Goal: Use online tool/utility: Use online tool/utility

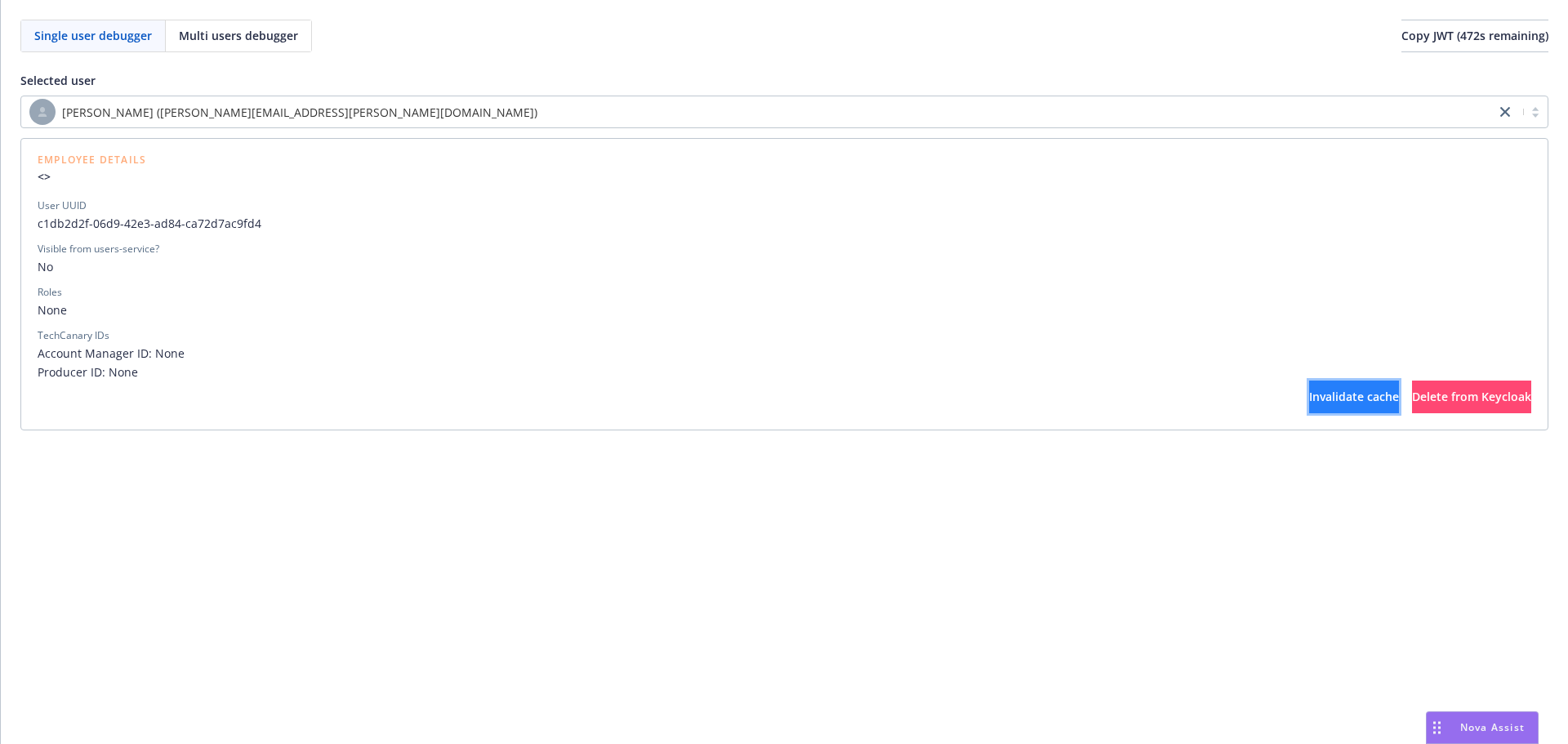
click at [1309, 395] on span "Invalidate cache" at bounding box center [1353, 396] width 90 height 16
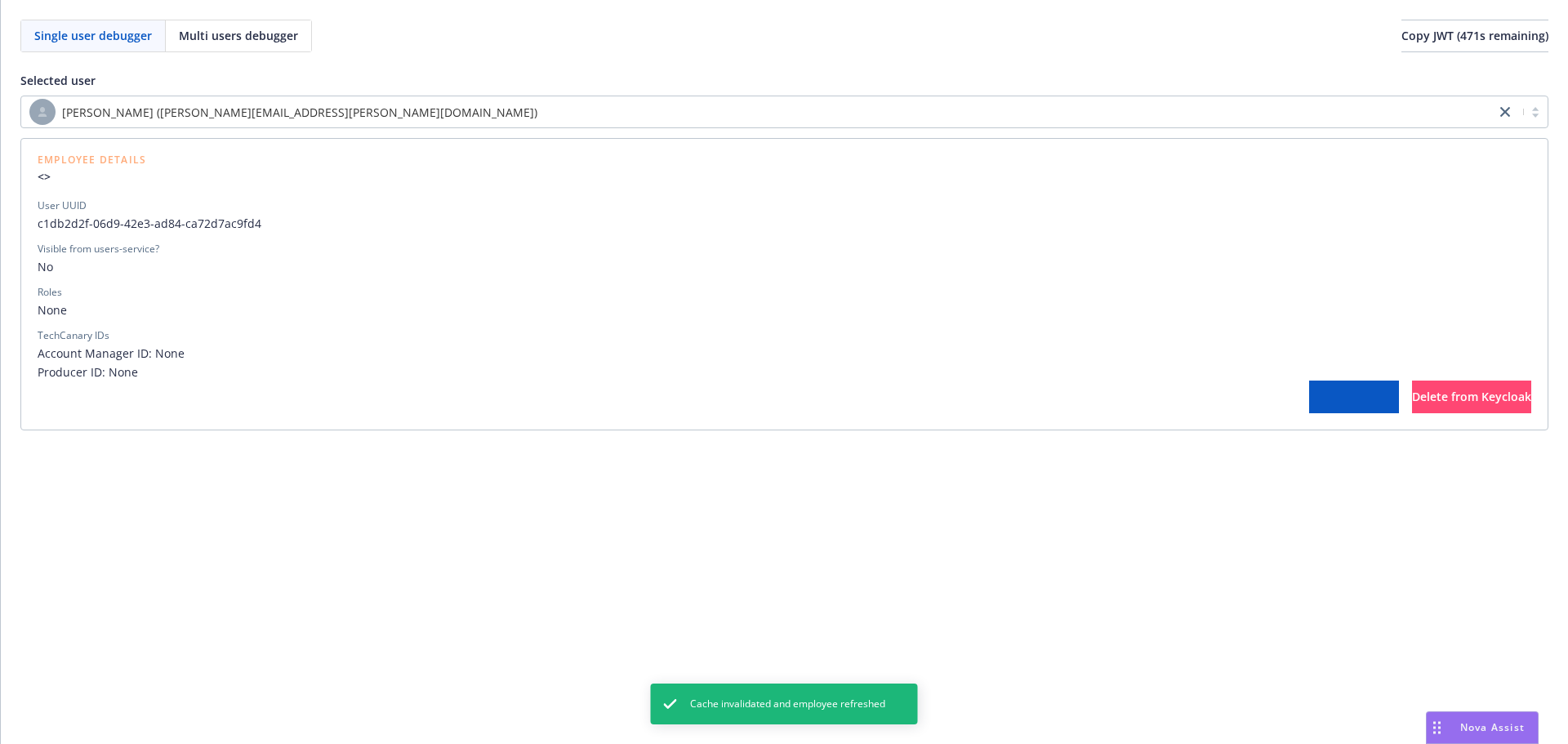
click at [1309, 395] on span "Invalidate cache" at bounding box center [1353, 396] width 90 height 16
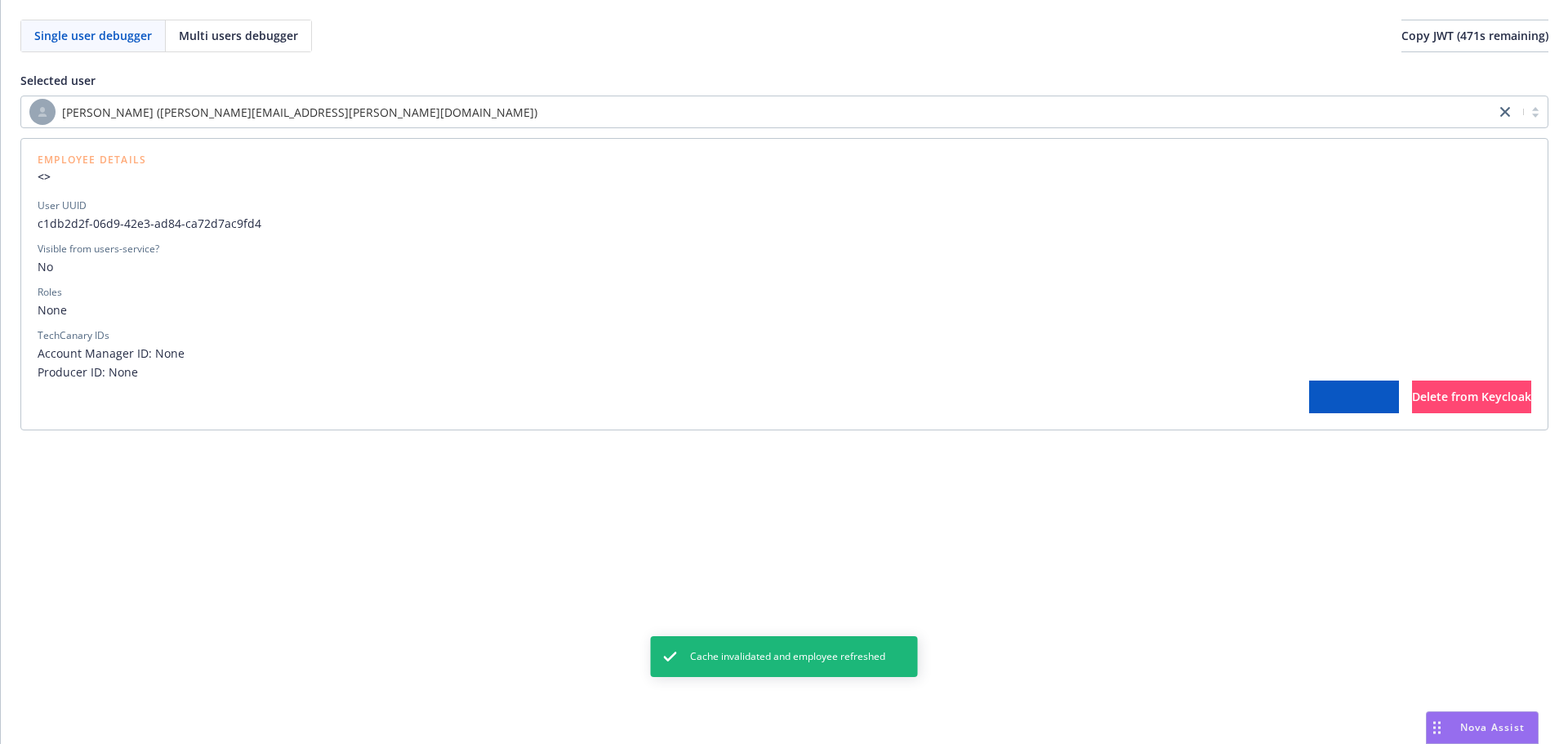
click at [1309, 395] on span "Invalidate cache" at bounding box center [1353, 396] width 90 height 16
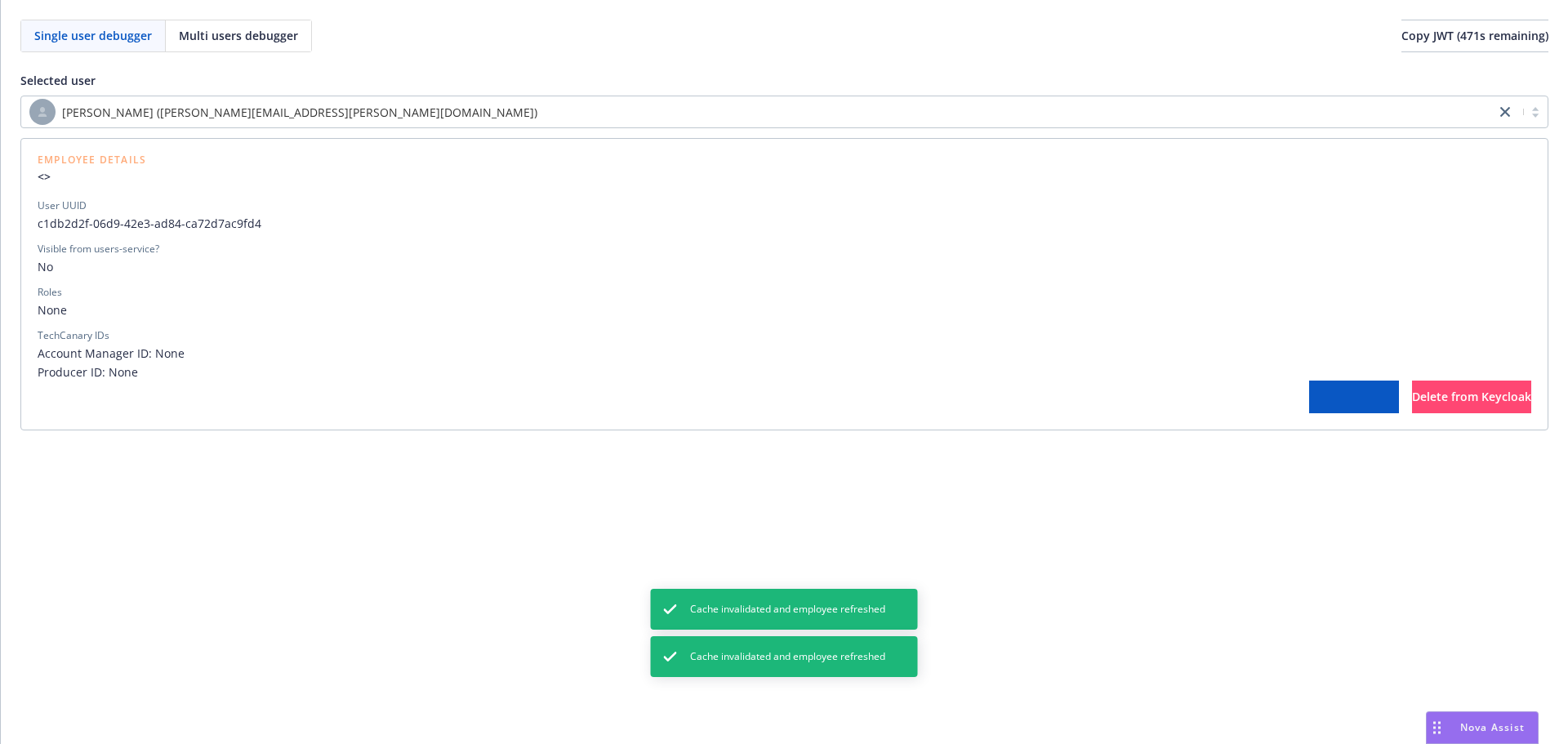
click at [1309, 395] on span "Invalidate cache" at bounding box center [1353, 396] width 90 height 16
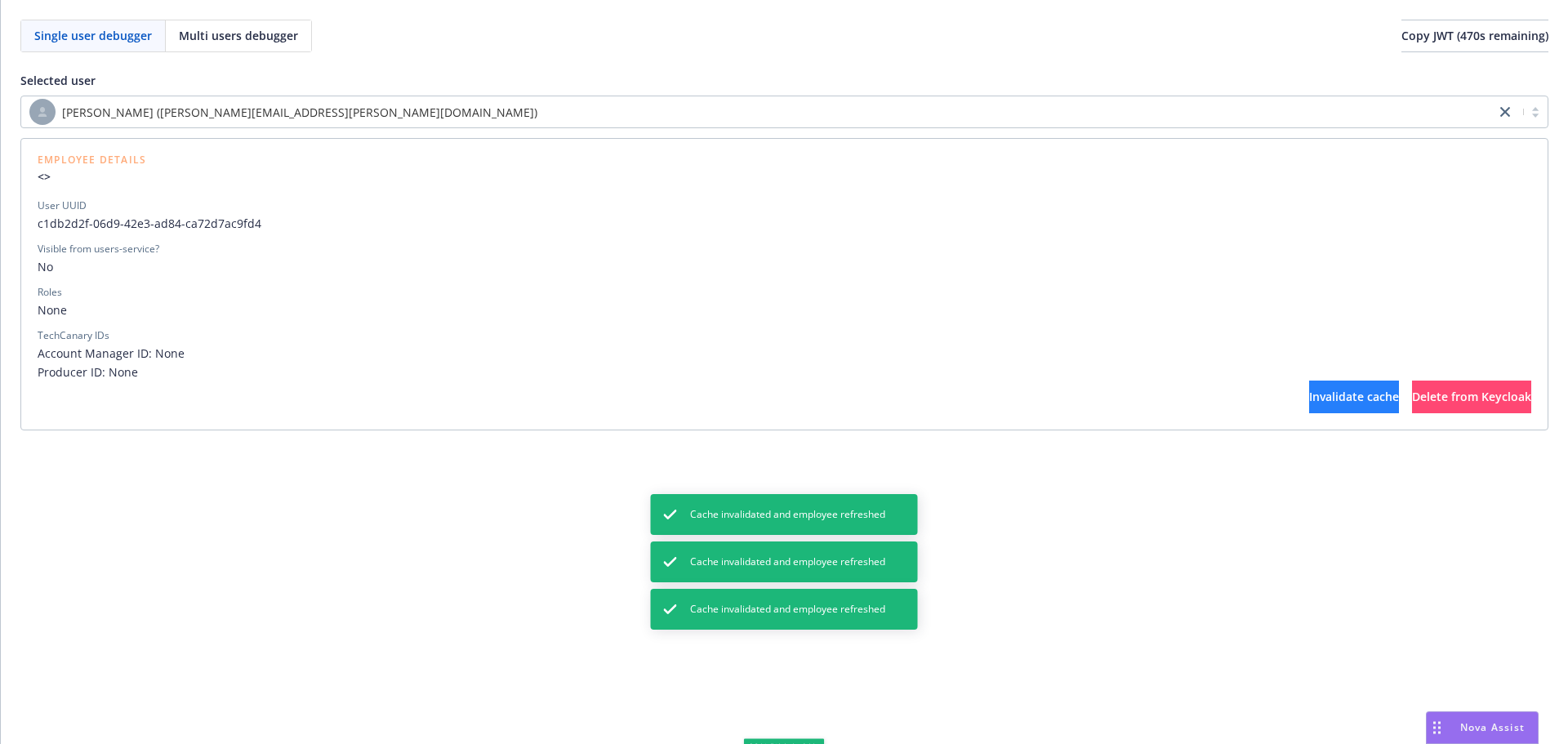
click at [1309, 394] on span "Invalidate cache" at bounding box center [1353, 396] width 90 height 16
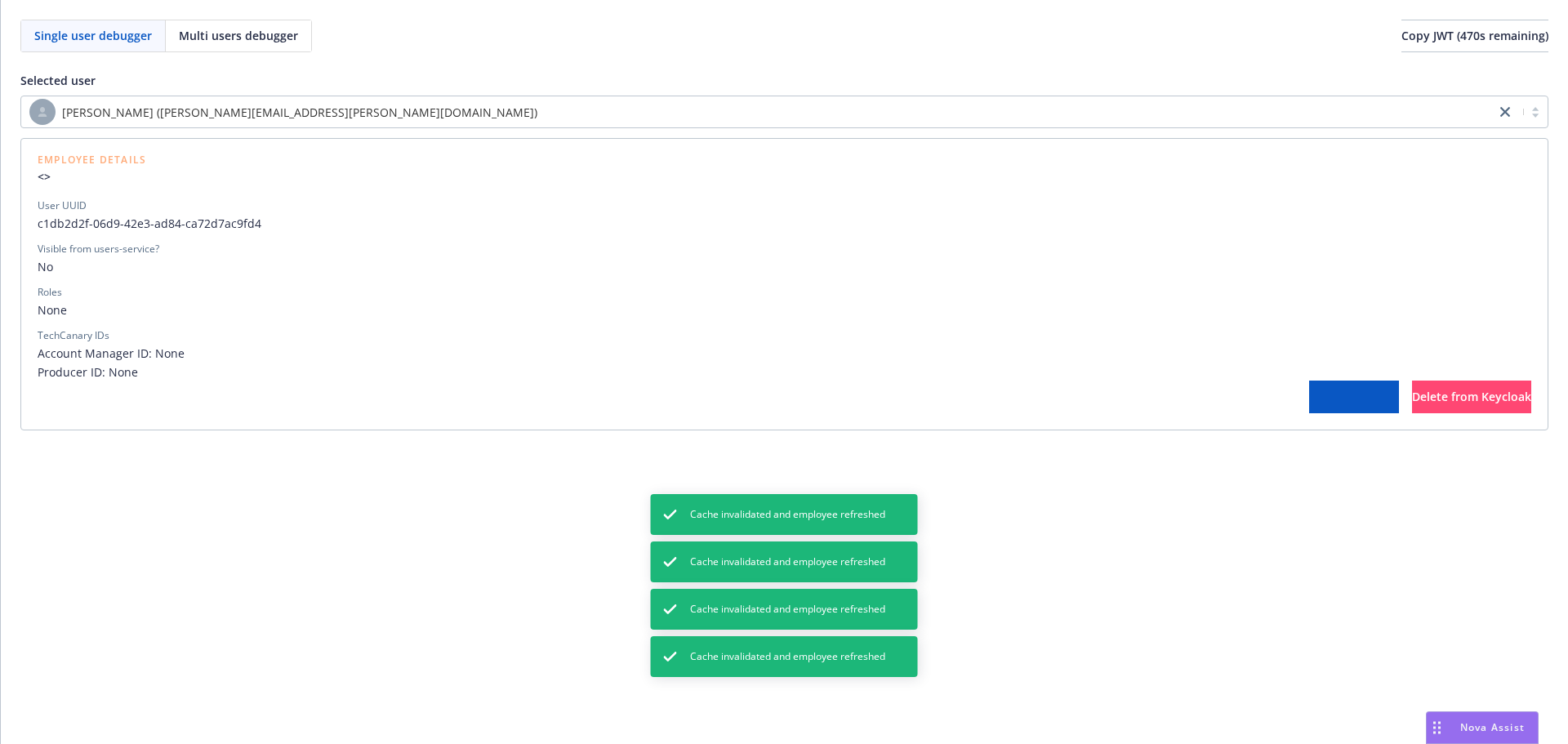
click at [1309, 394] on span "Invalidate cache" at bounding box center [1353, 396] width 90 height 16
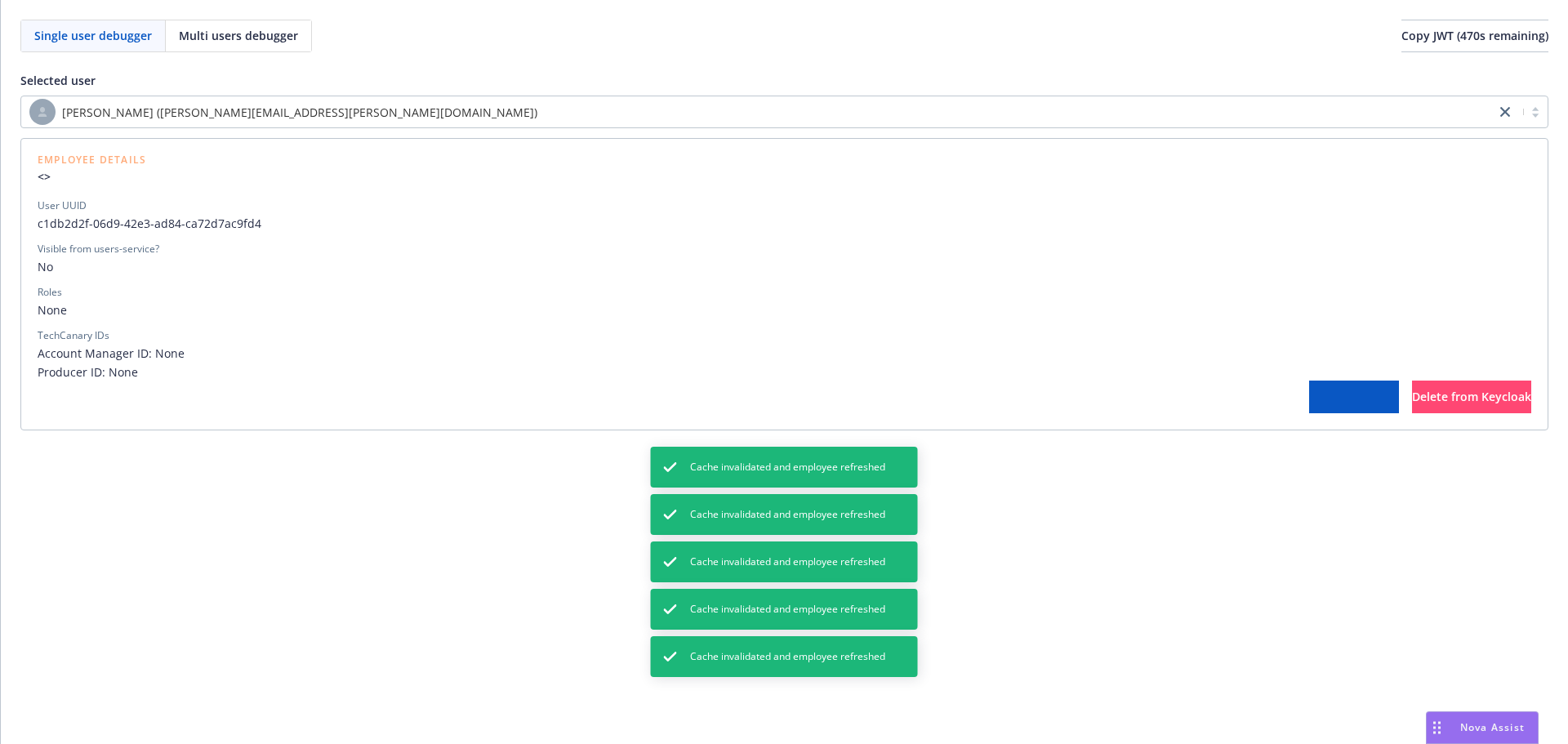
click at [1309, 394] on span "Invalidate cache" at bounding box center [1353, 396] width 90 height 16
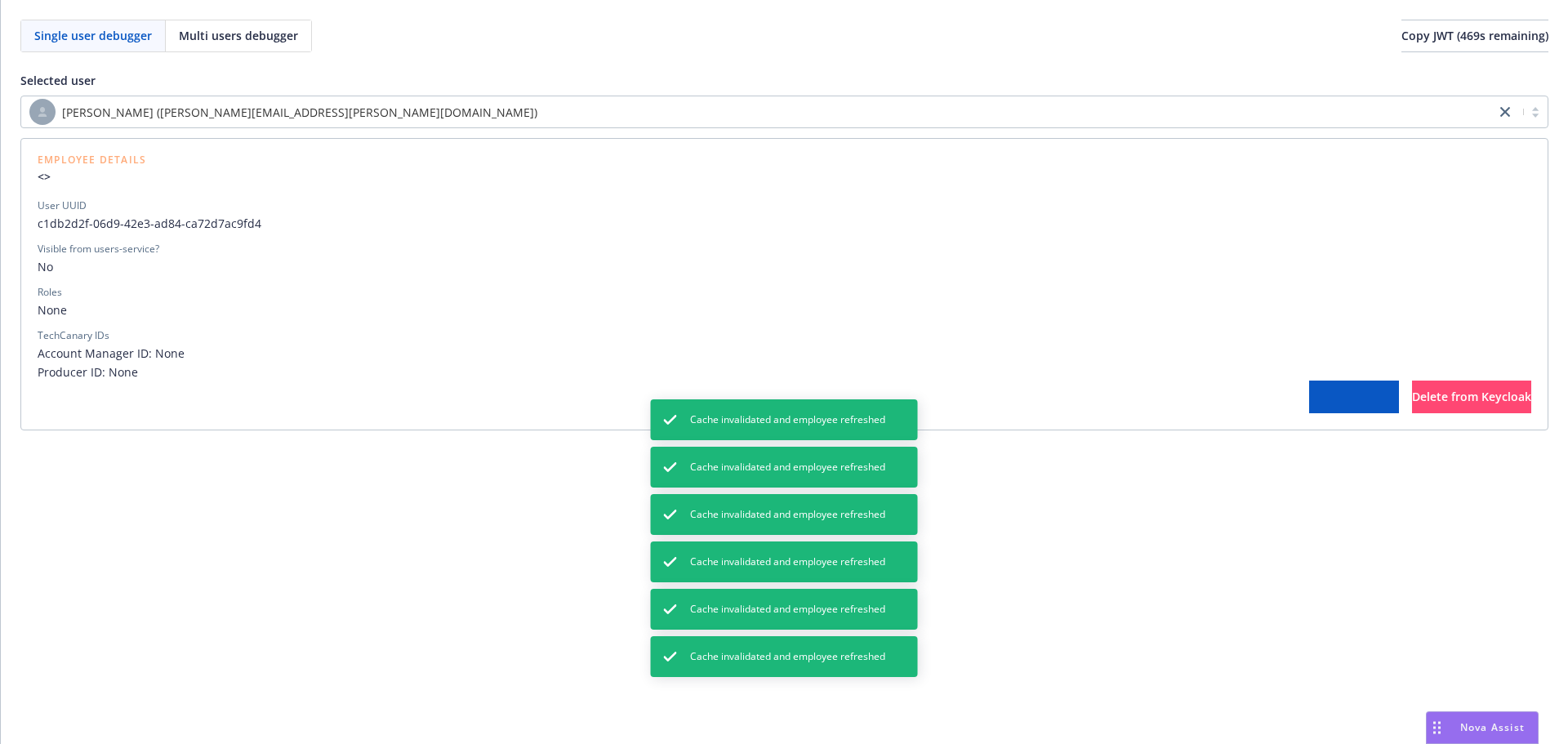
click at [1309, 394] on span "Invalidate cache" at bounding box center [1353, 396] width 90 height 16
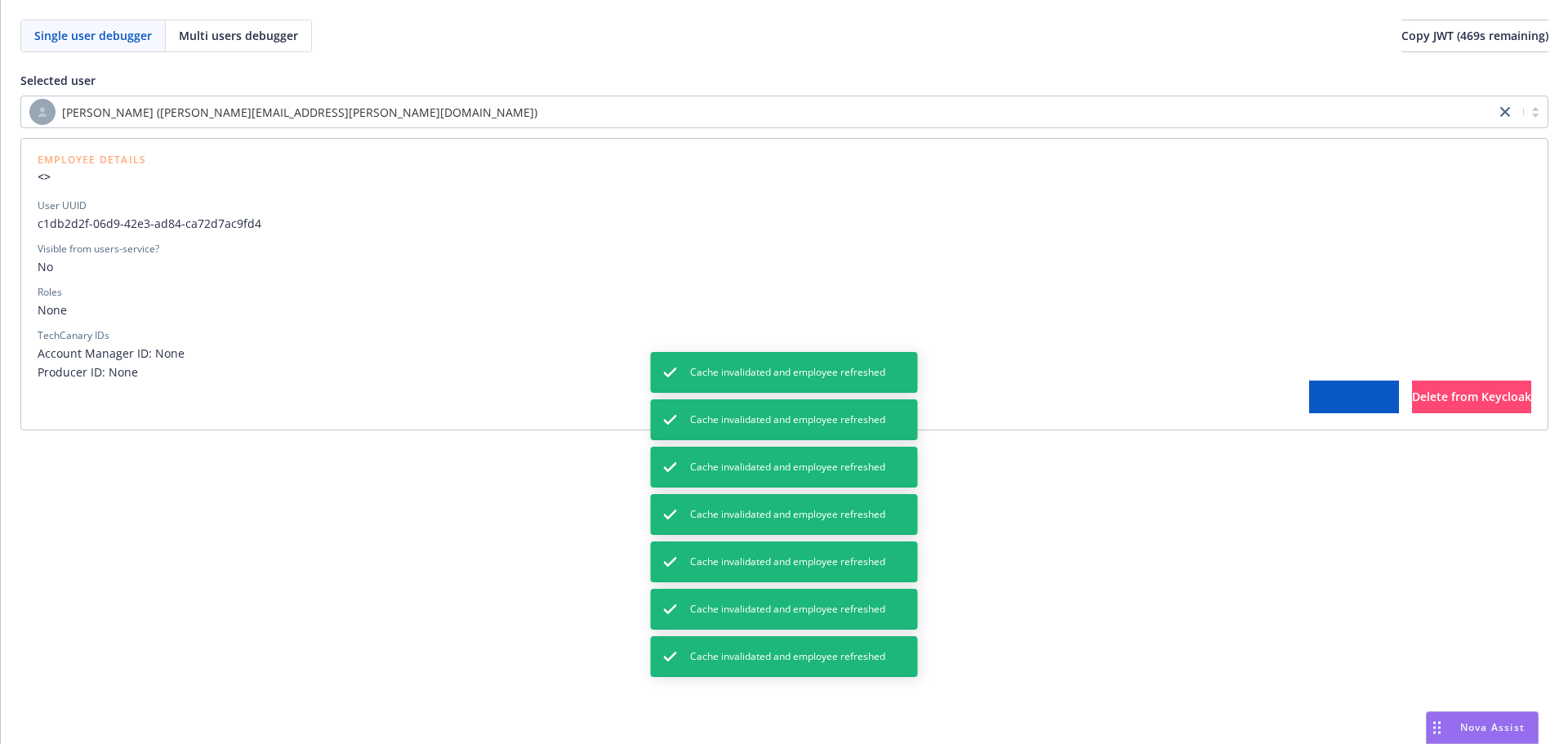
click at [1309, 394] on span "Invalidate cache" at bounding box center [1353, 396] width 90 height 16
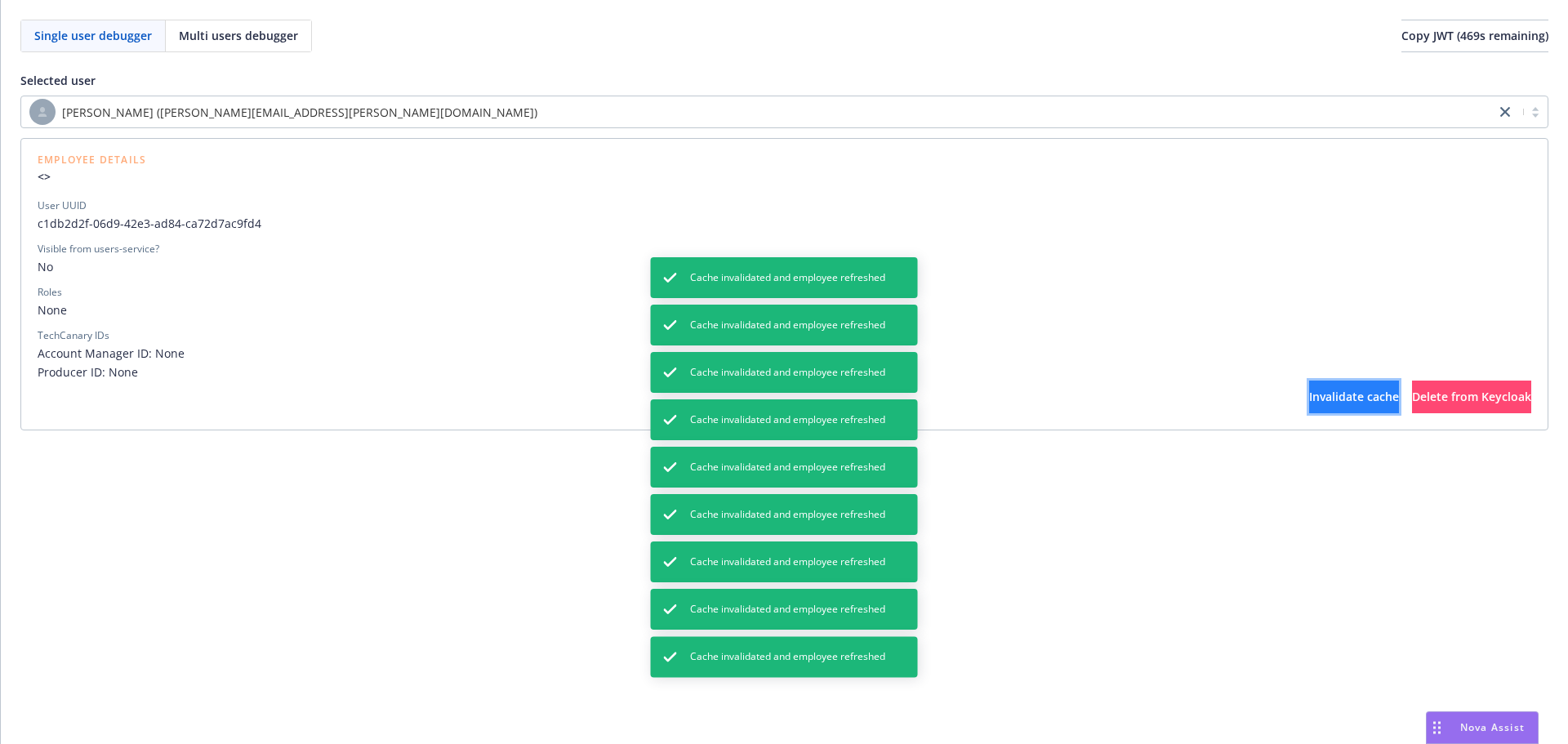
click at [1309, 394] on span "Invalidate cache" at bounding box center [1353, 396] width 90 height 16
click at [1309, 393] on span "Invalidate cache" at bounding box center [1353, 396] width 90 height 16
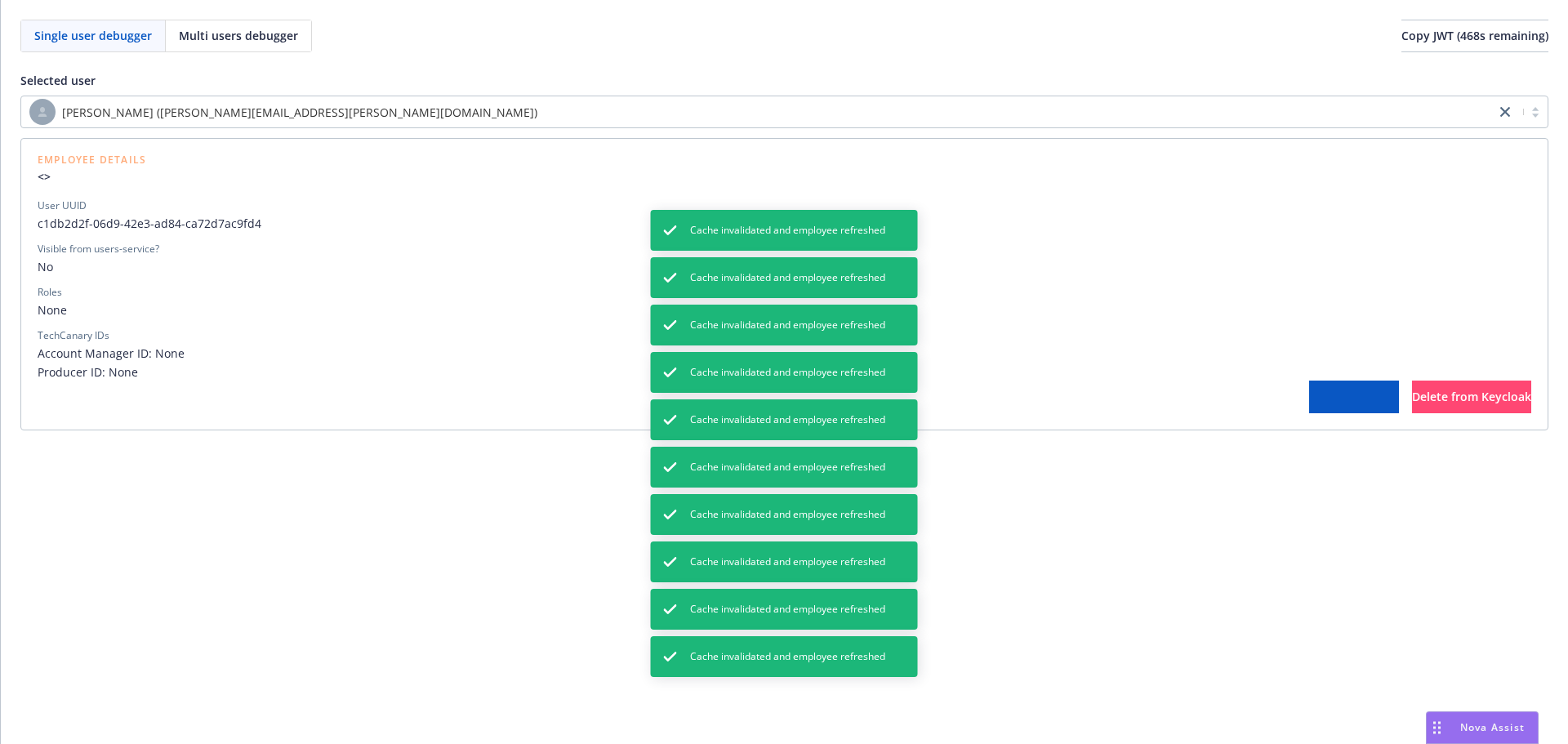
click at [1309, 393] on span "Invalidate cache" at bounding box center [1353, 396] width 90 height 16
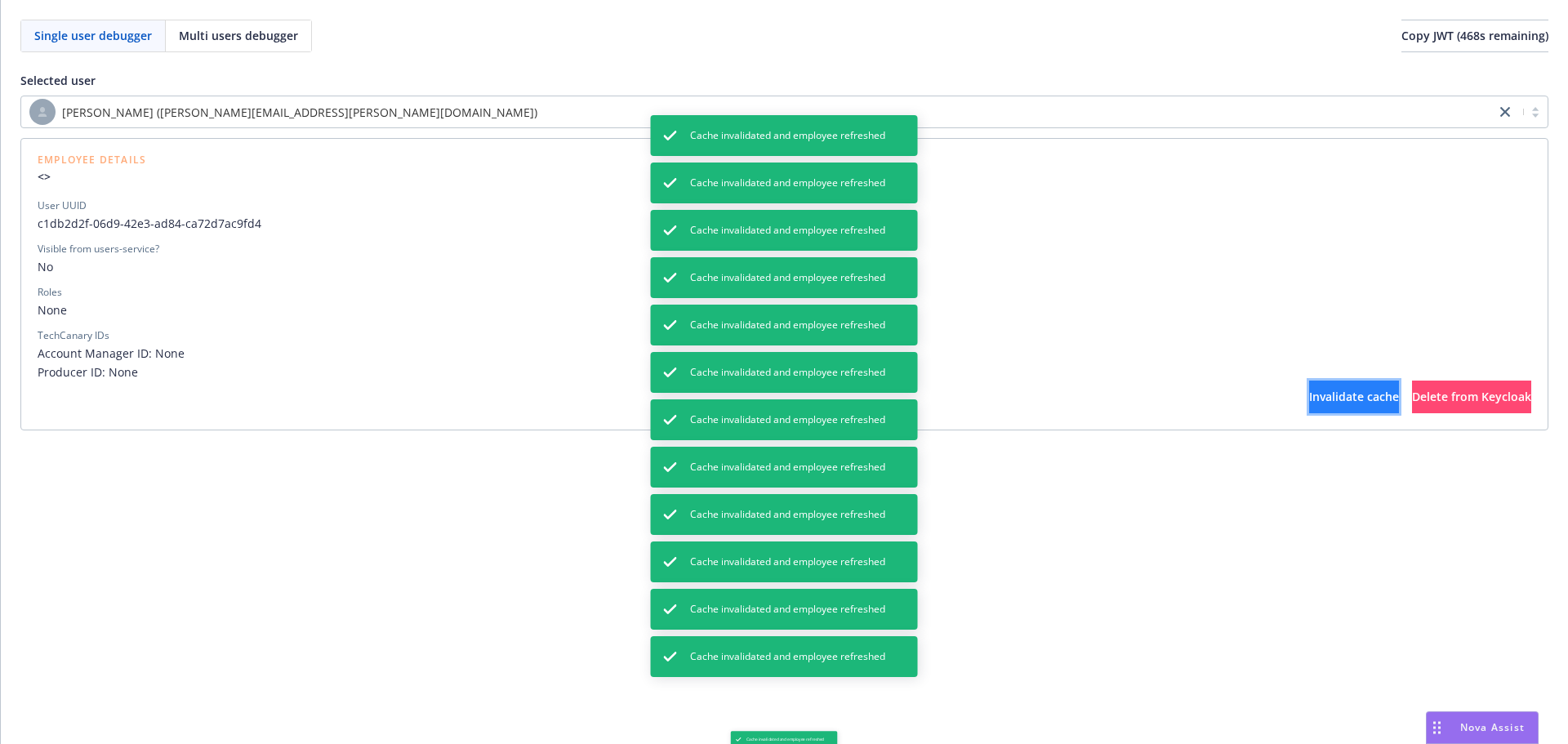
click at [1309, 393] on span "Invalidate cache" at bounding box center [1353, 396] width 90 height 16
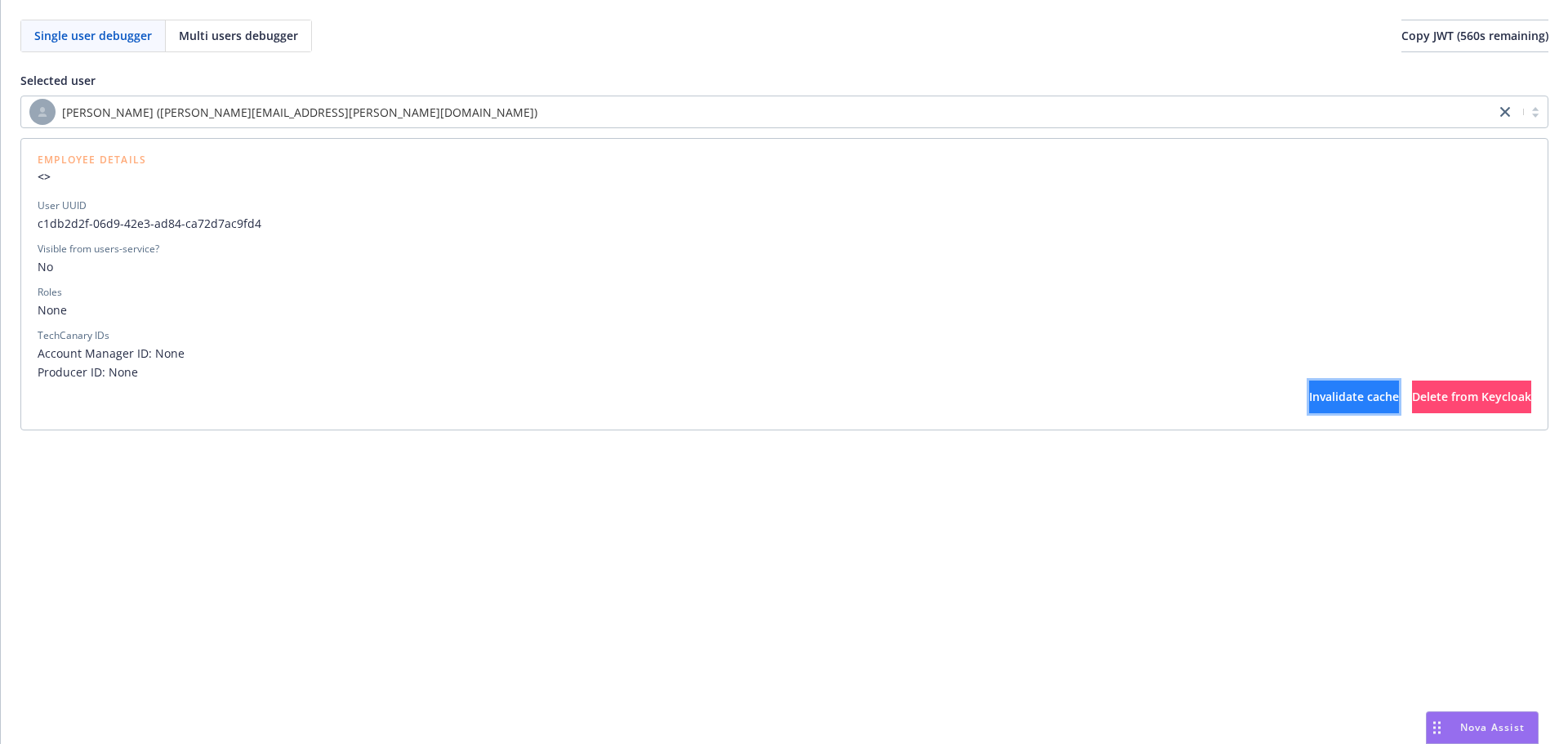
click at [1309, 402] on span "Invalidate cache" at bounding box center [1353, 396] width 90 height 16
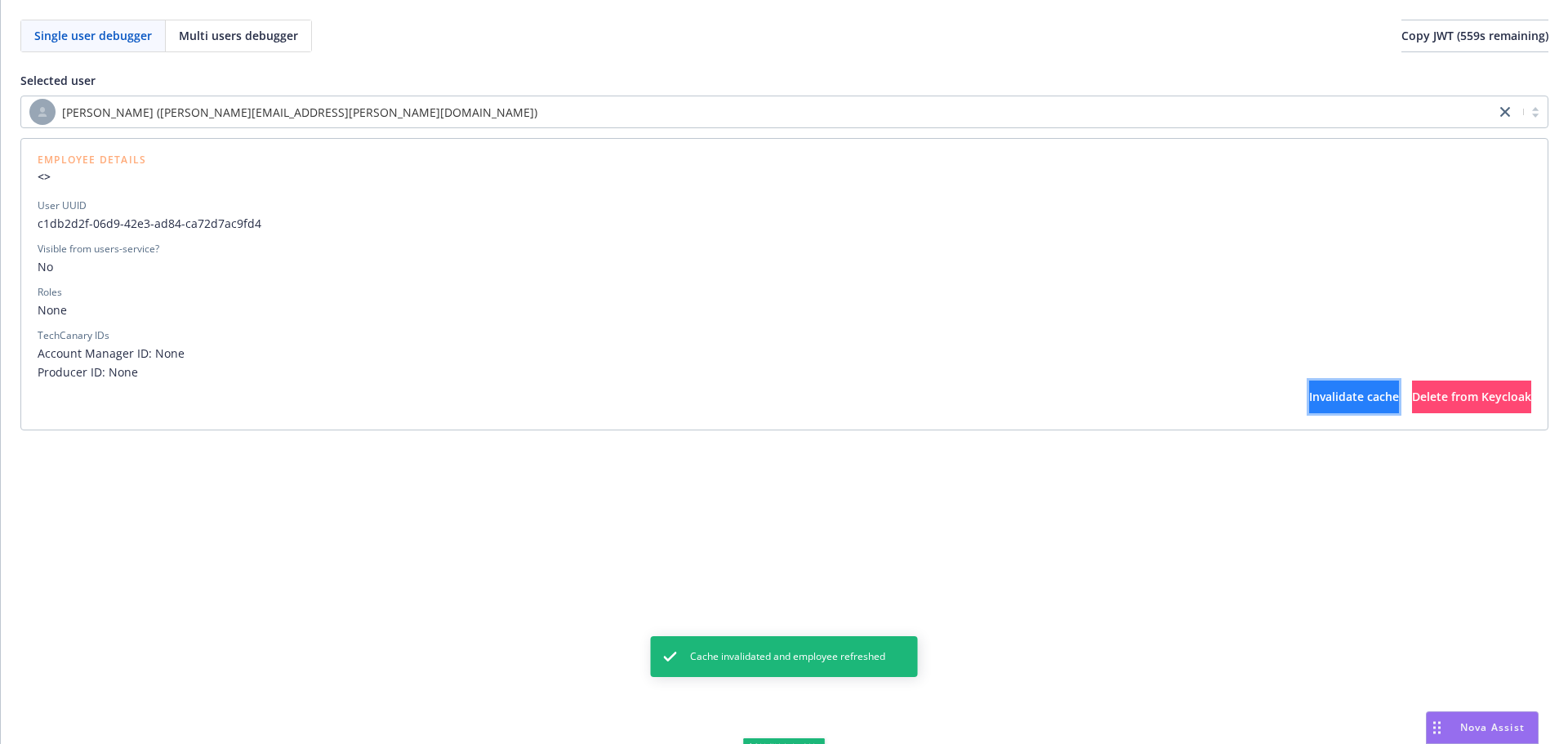
click at [1309, 402] on span "Invalidate cache" at bounding box center [1353, 396] width 90 height 16
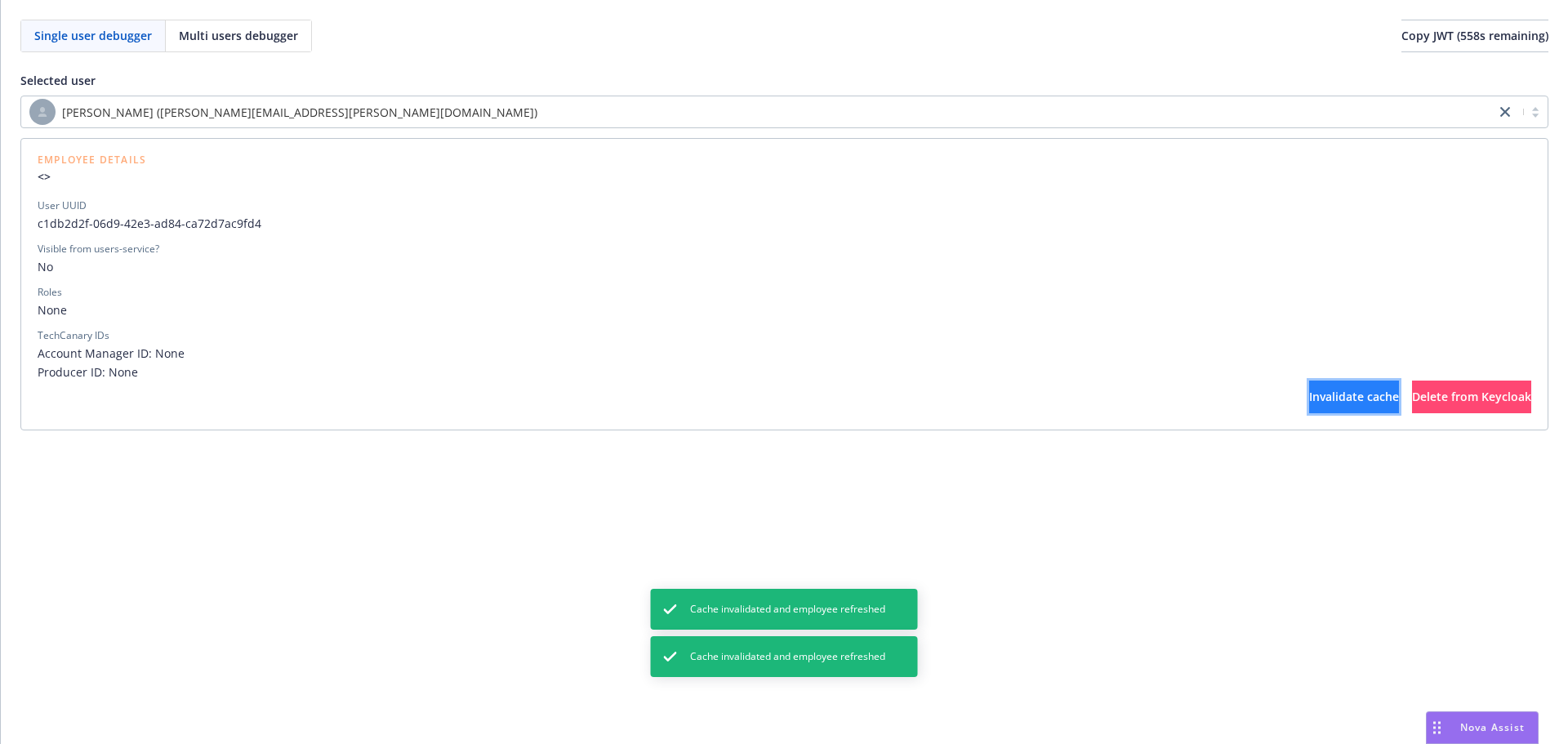
click at [1309, 402] on span "Invalidate cache" at bounding box center [1353, 396] width 90 height 16
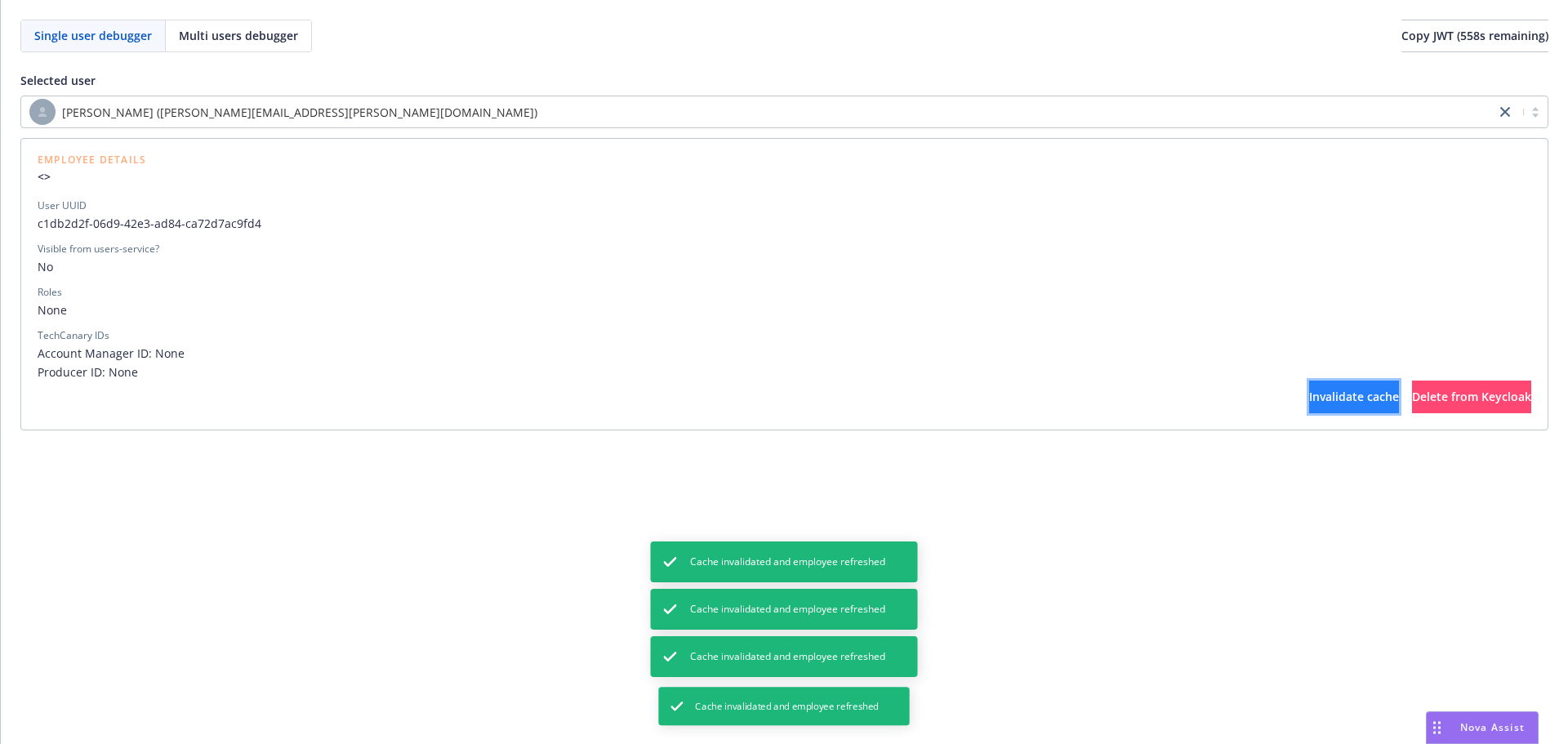
click at [1309, 402] on span "Invalidate cache" at bounding box center [1353, 396] width 90 height 16
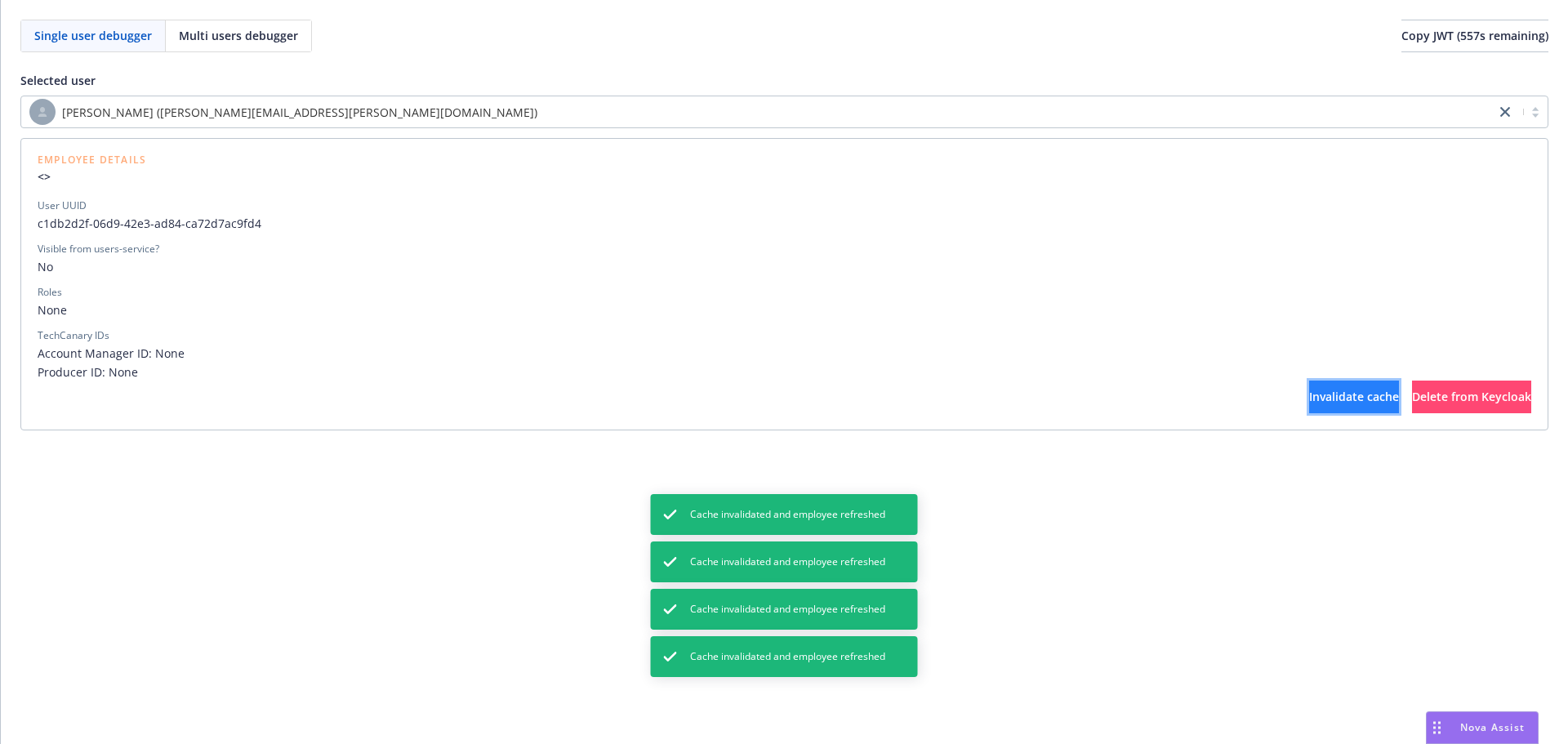
click at [1309, 402] on span "Invalidate cache" at bounding box center [1353, 396] width 90 height 16
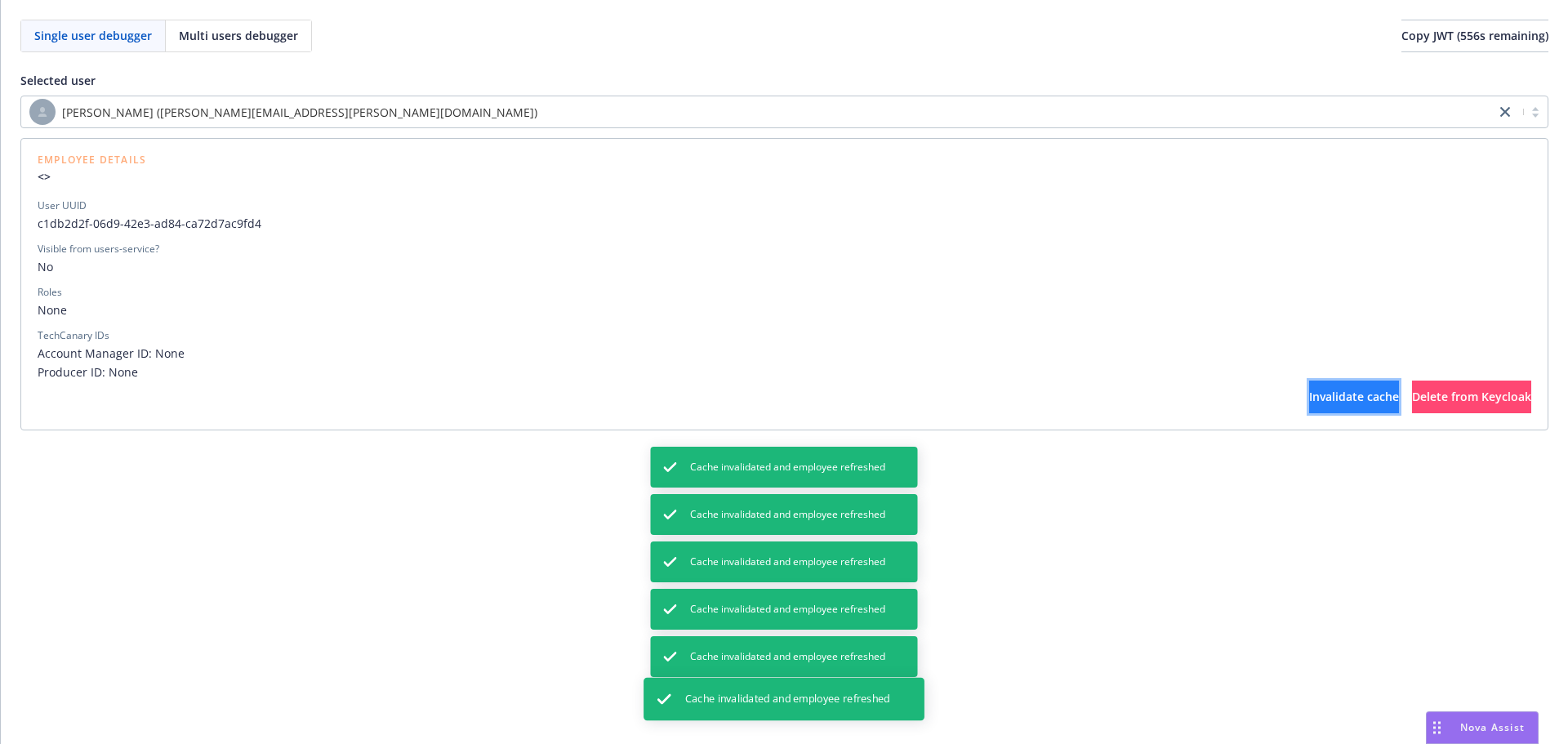
click at [1309, 402] on span "Invalidate cache" at bounding box center [1353, 396] width 90 height 16
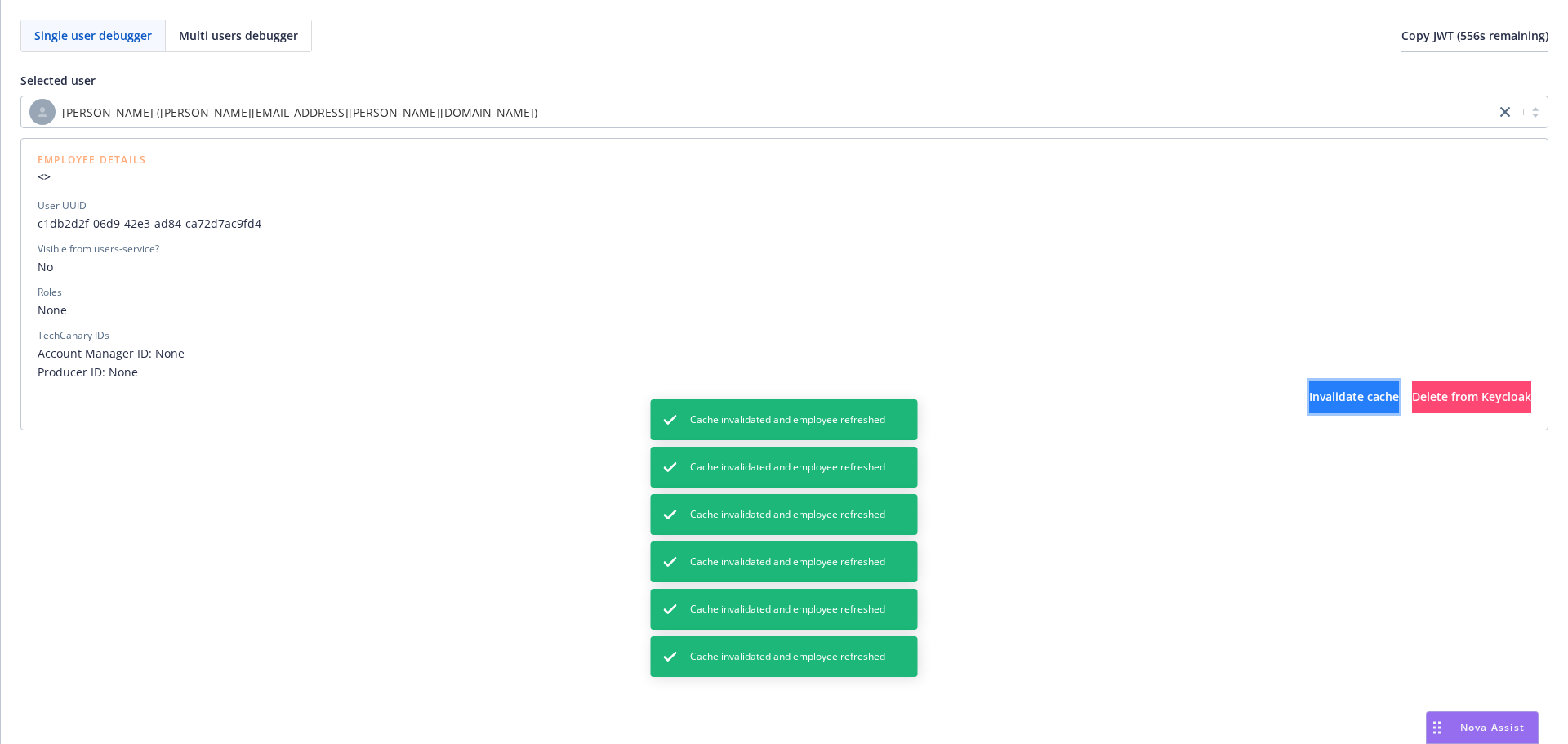
click at [1309, 402] on span "Invalidate cache" at bounding box center [1353, 396] width 90 height 16
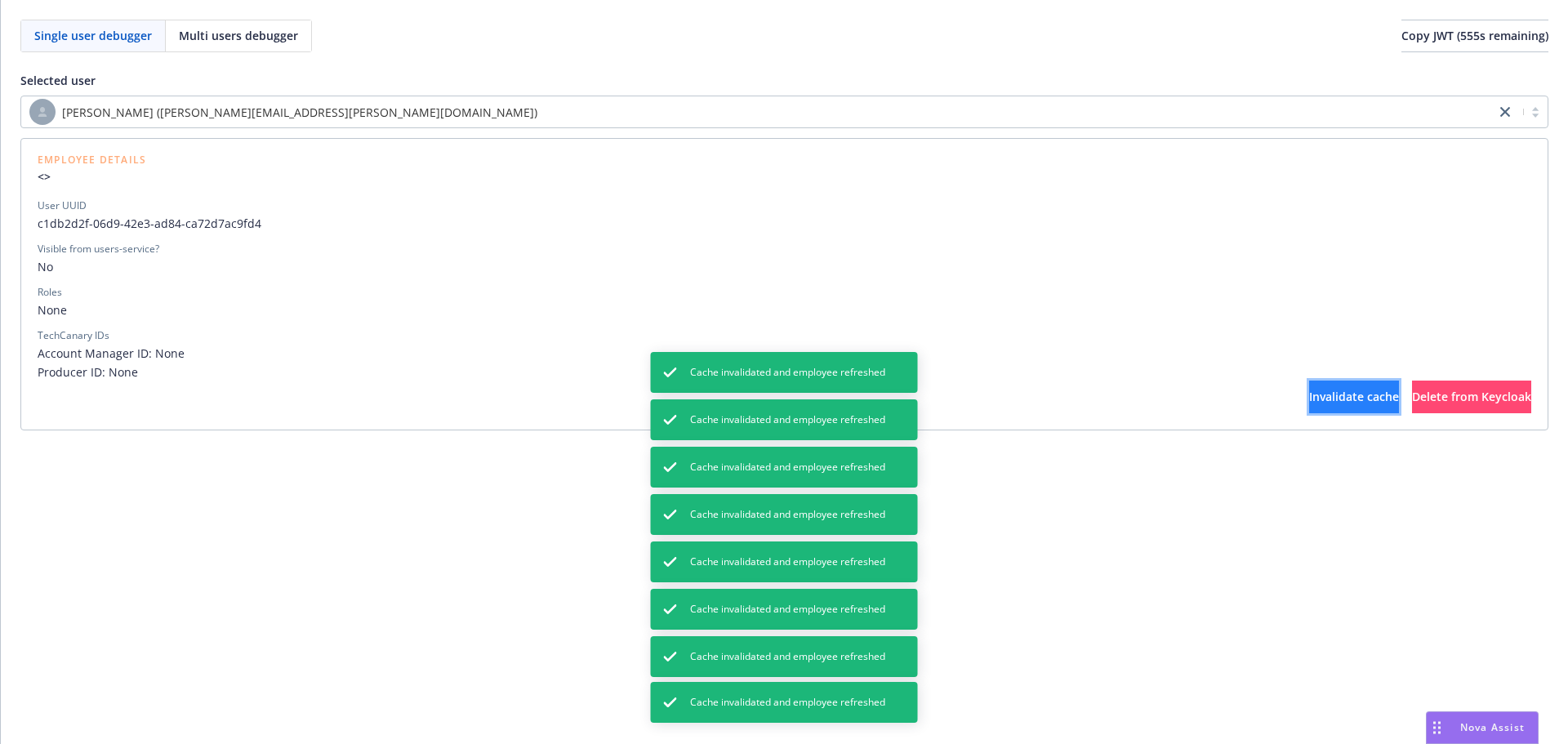
click at [1309, 402] on span "Invalidate cache" at bounding box center [1353, 396] width 90 height 16
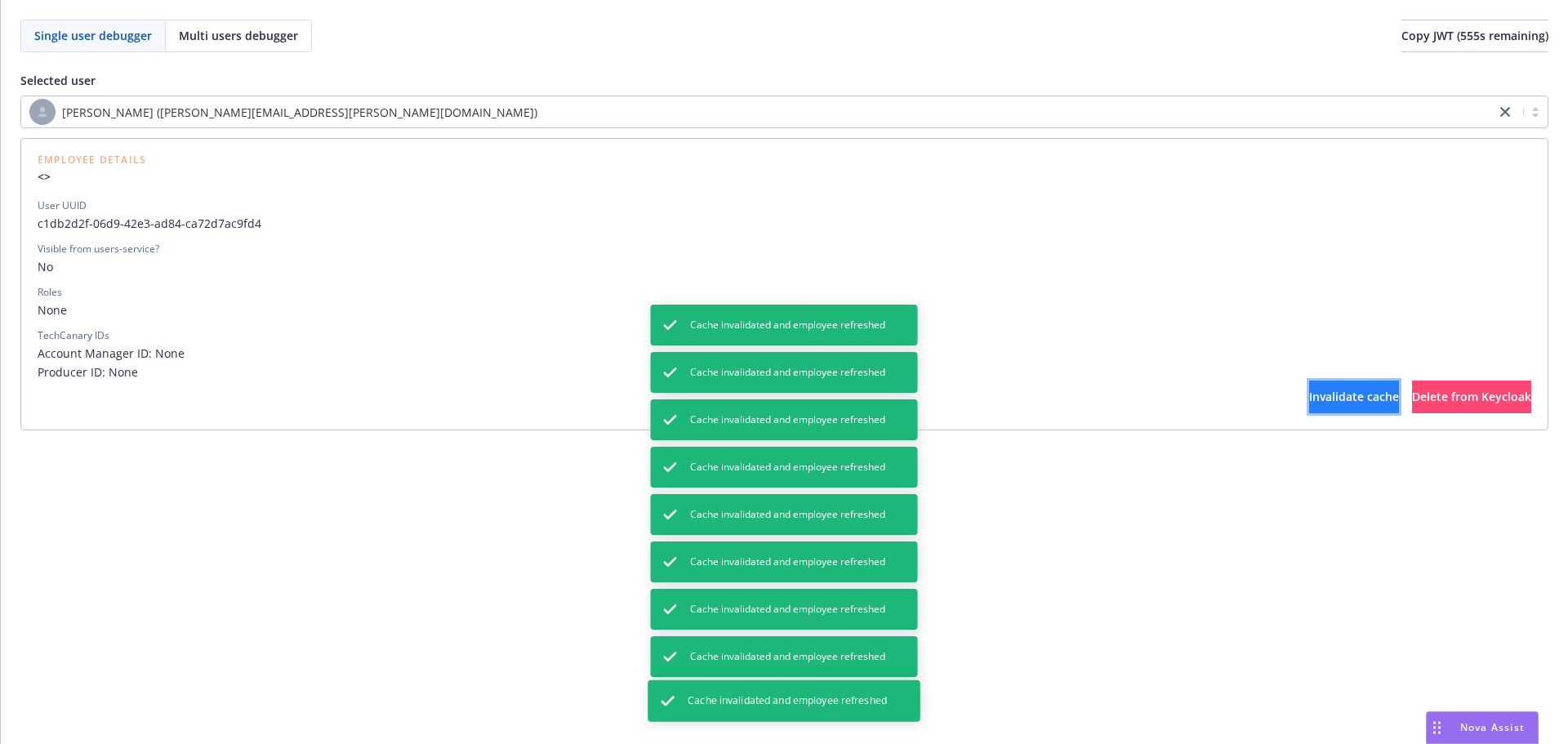
click at [1309, 402] on span "Invalidate cache" at bounding box center [1353, 396] width 90 height 16
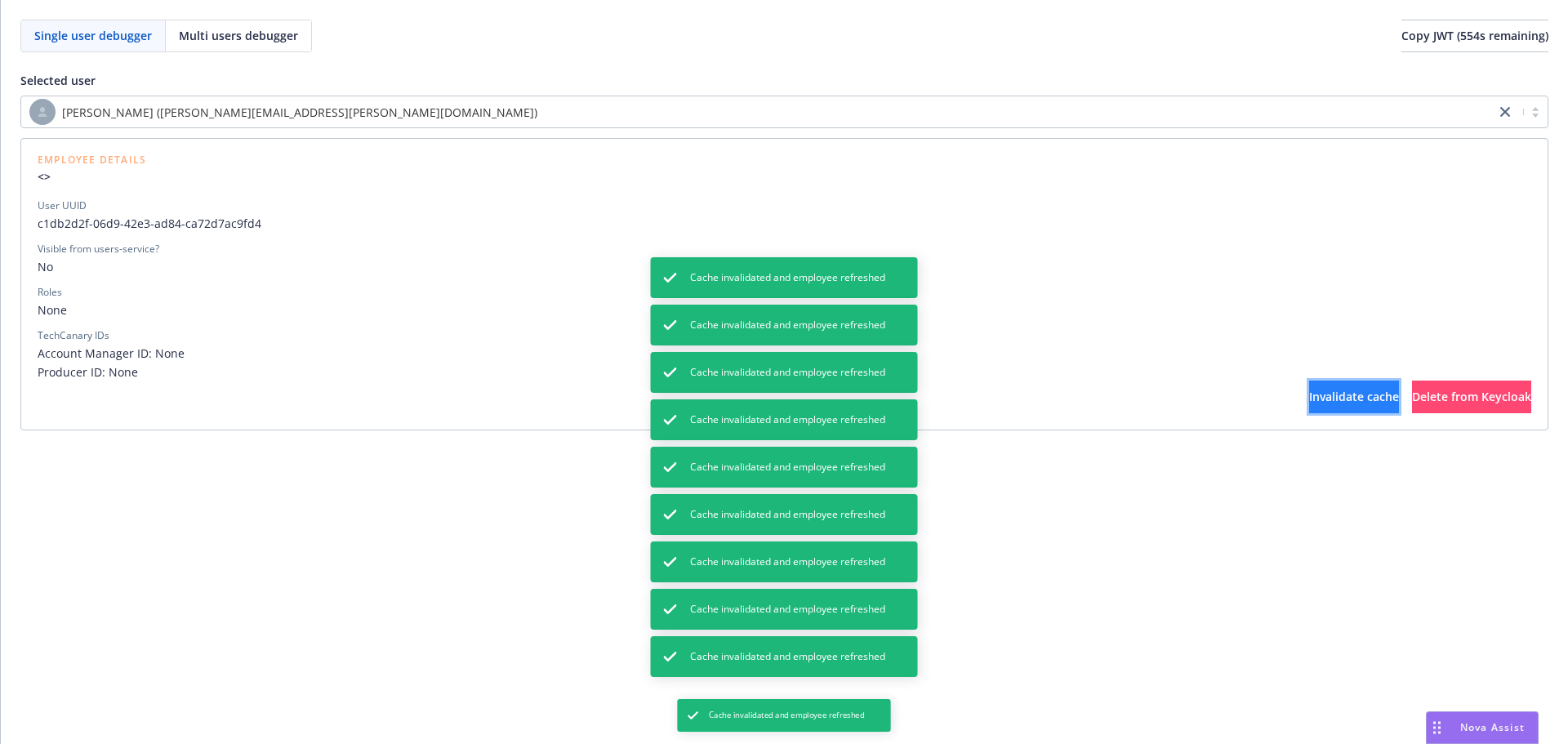
click at [1309, 402] on span "Invalidate cache" at bounding box center [1353, 396] width 90 height 16
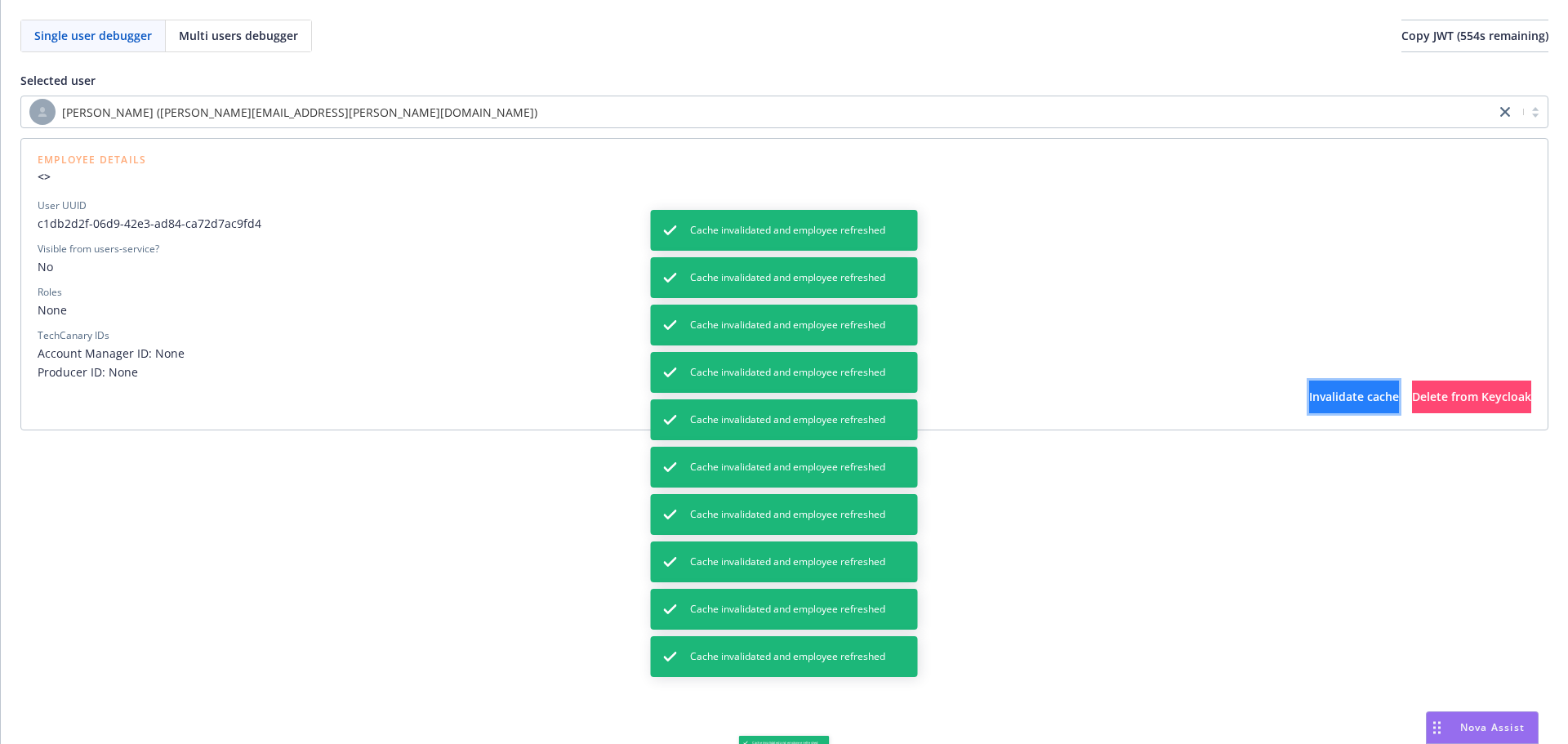
click at [1309, 402] on span "Invalidate cache" at bounding box center [1353, 396] width 90 height 16
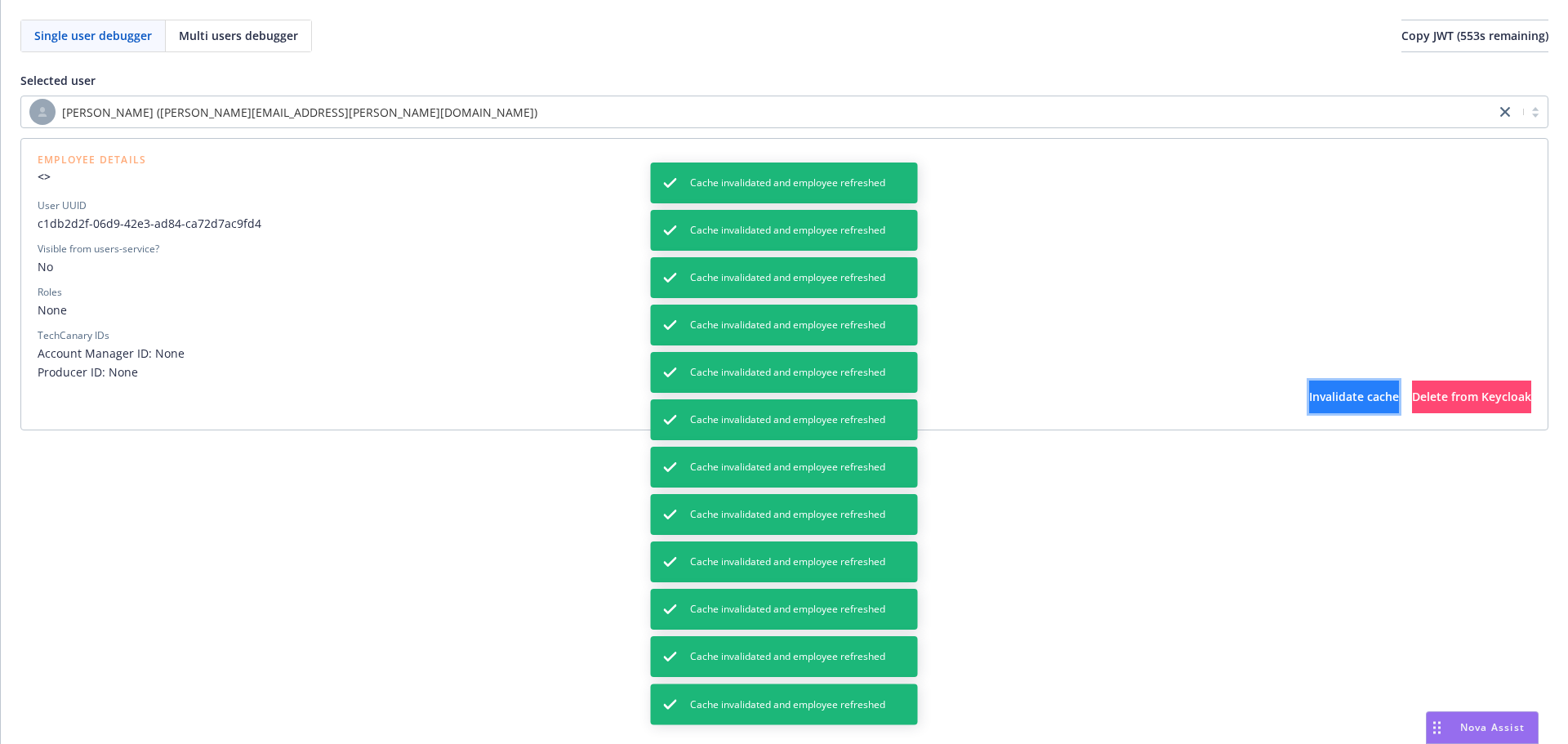
click at [1309, 402] on span "Invalidate cache" at bounding box center [1353, 396] width 90 height 16
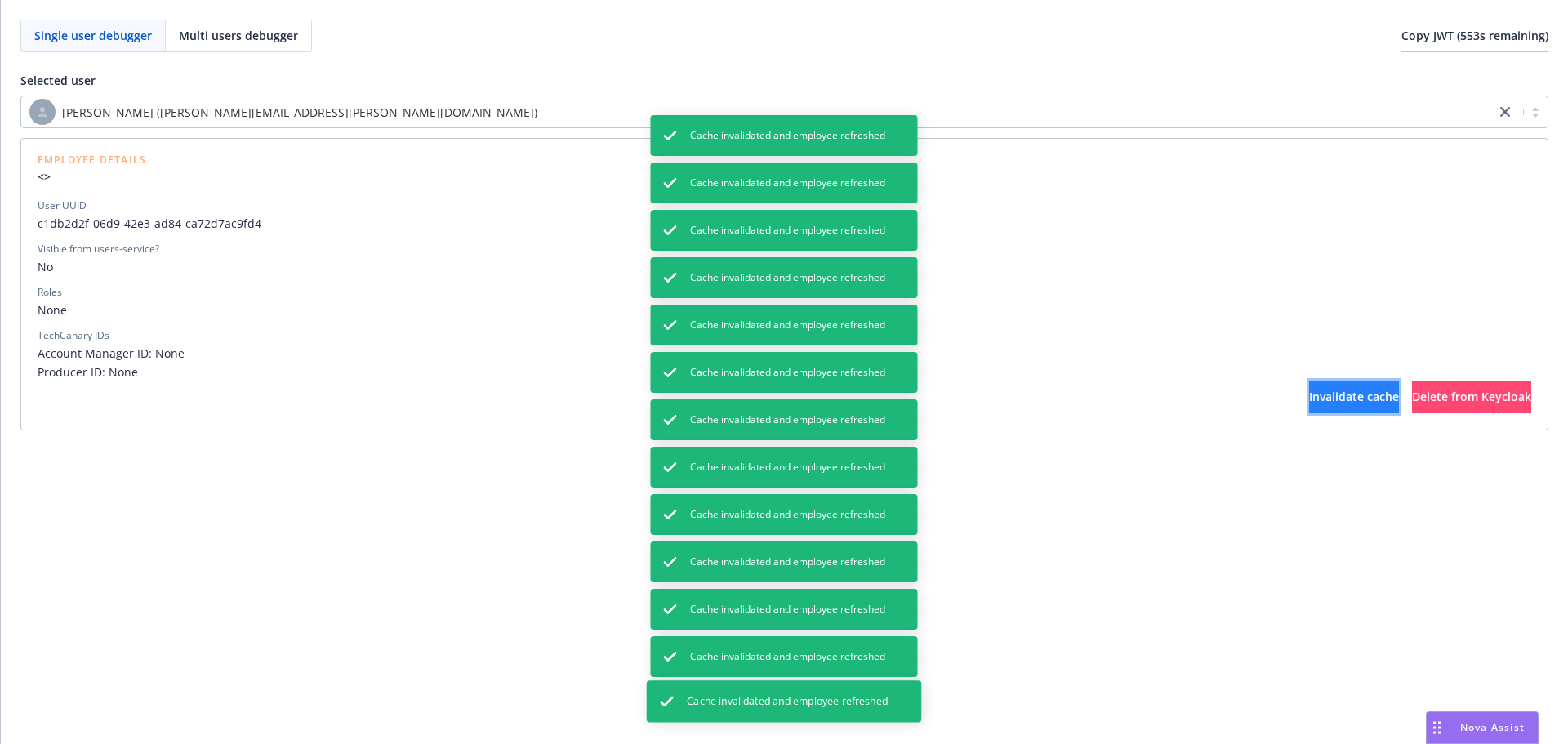
click at [1309, 402] on span "Invalidate cache" at bounding box center [1353, 396] width 90 height 16
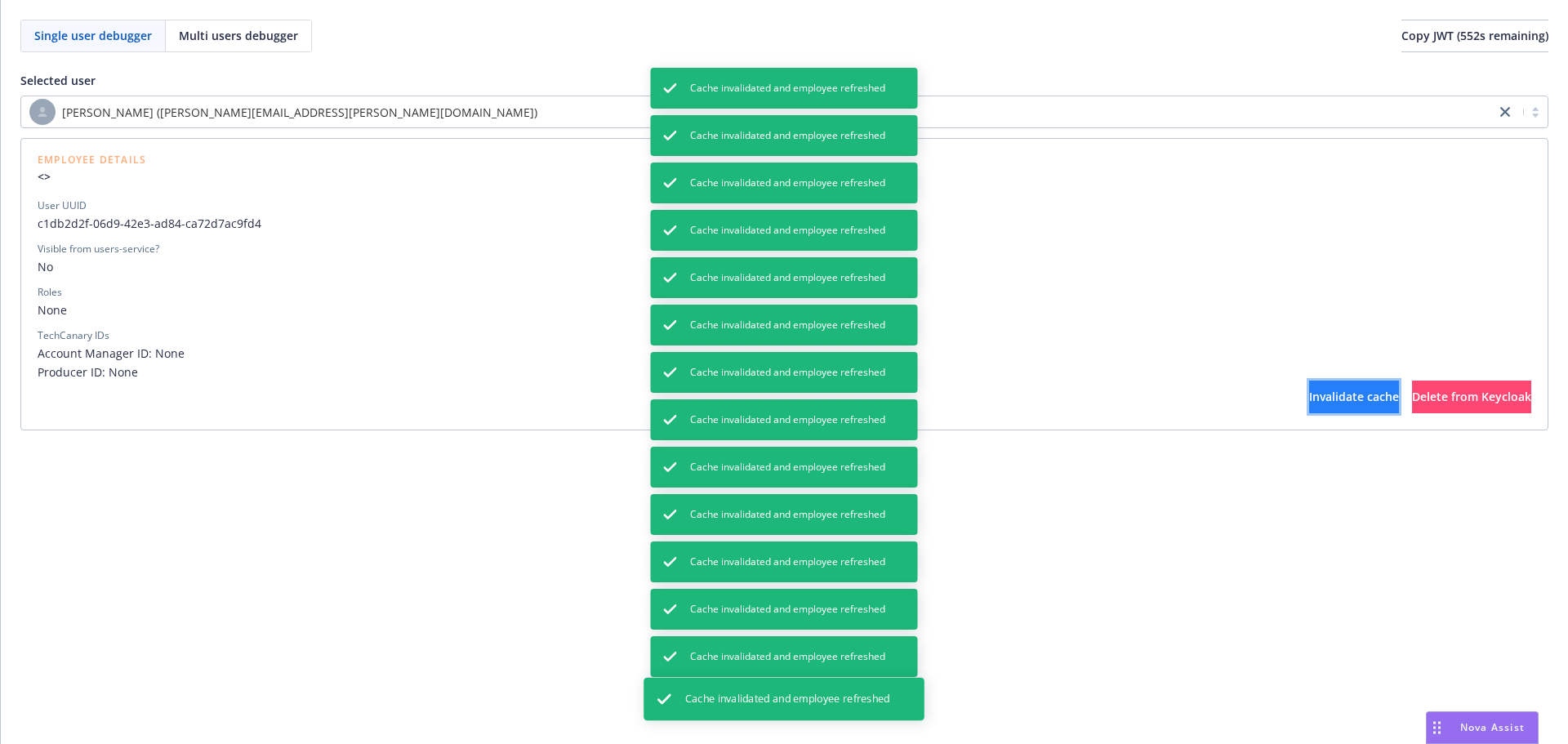
click at [1309, 402] on span "Invalidate cache" at bounding box center [1353, 396] width 90 height 16
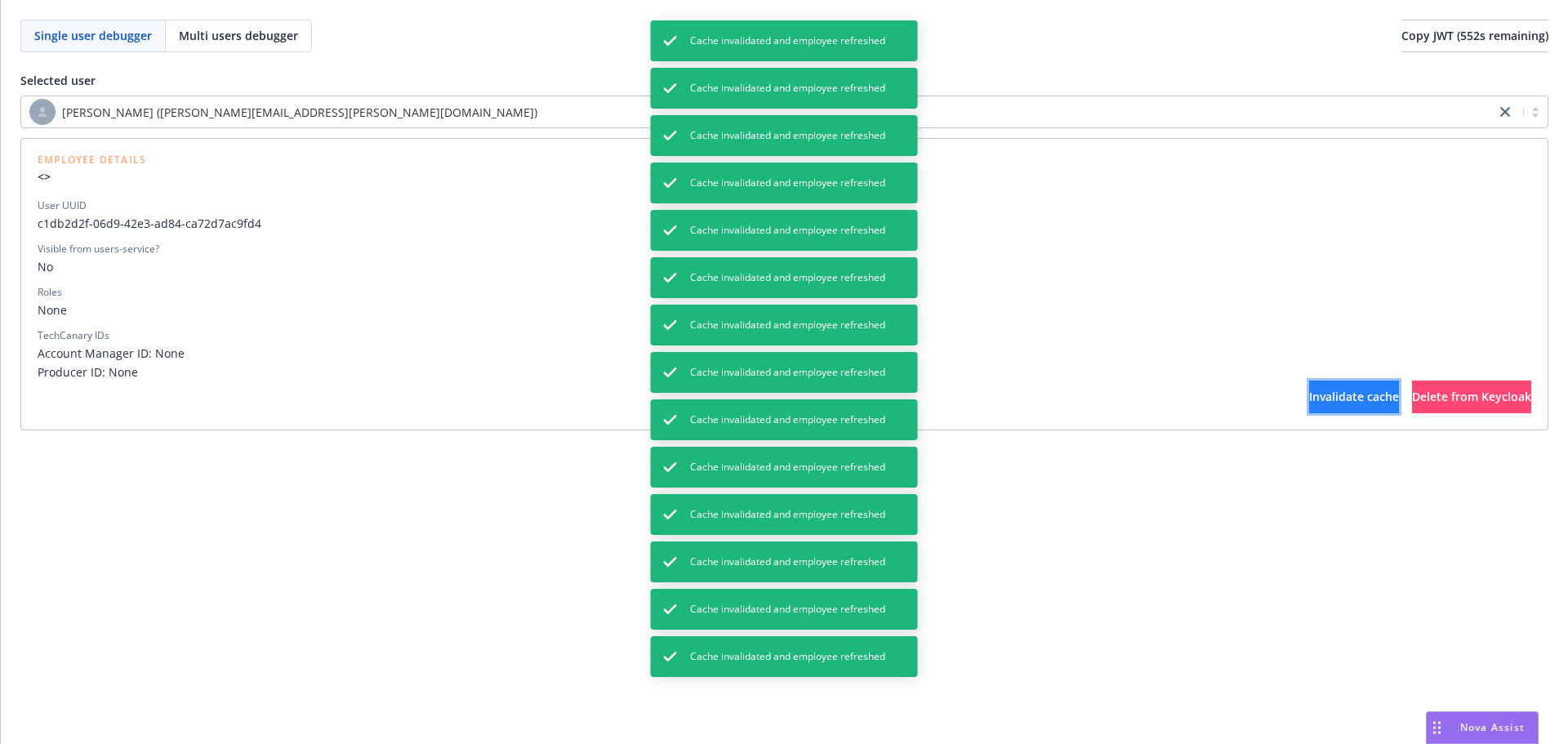
click at [1309, 402] on span "Invalidate cache" at bounding box center [1353, 396] width 90 height 16
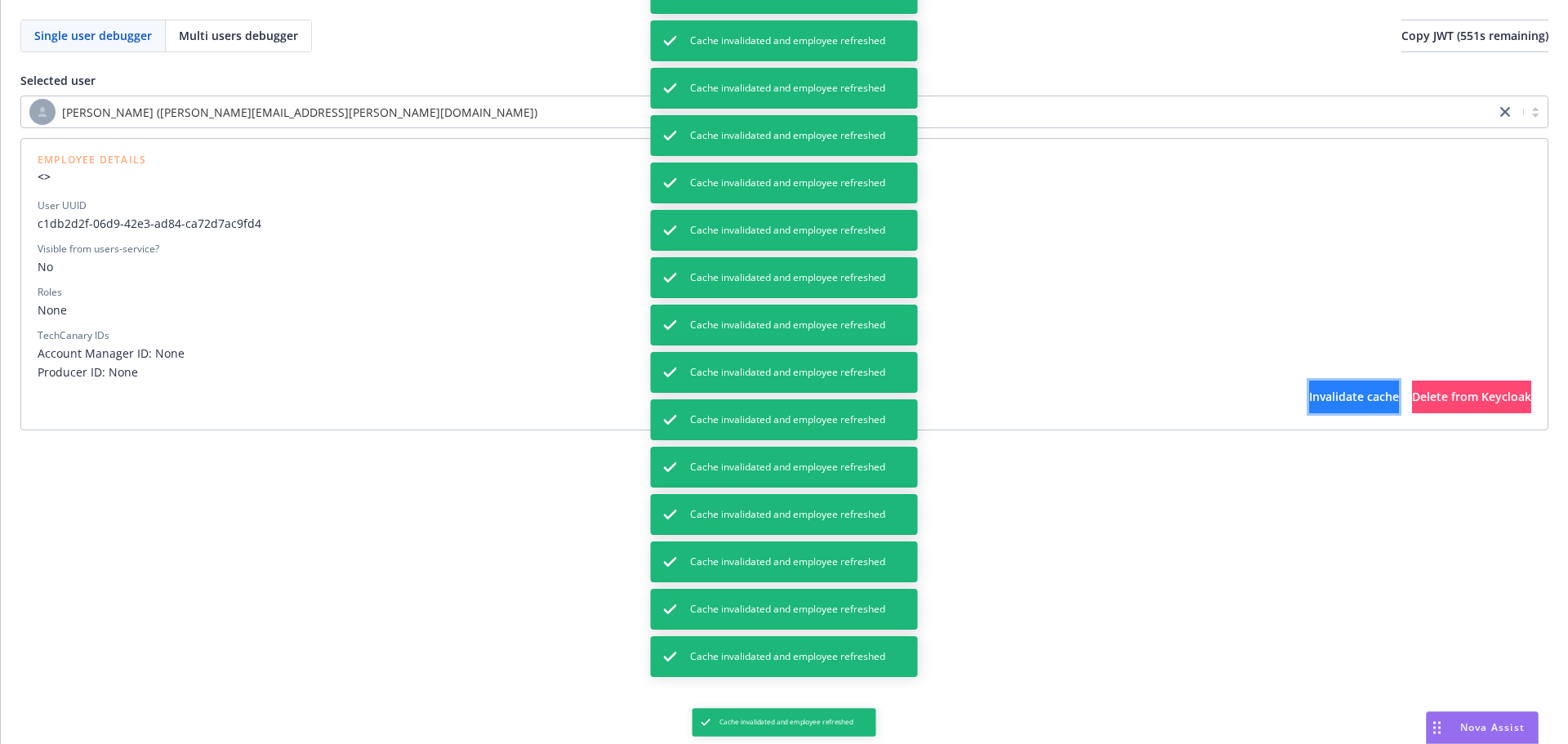
click at [1309, 402] on span "Invalidate cache" at bounding box center [1353, 396] width 90 height 16
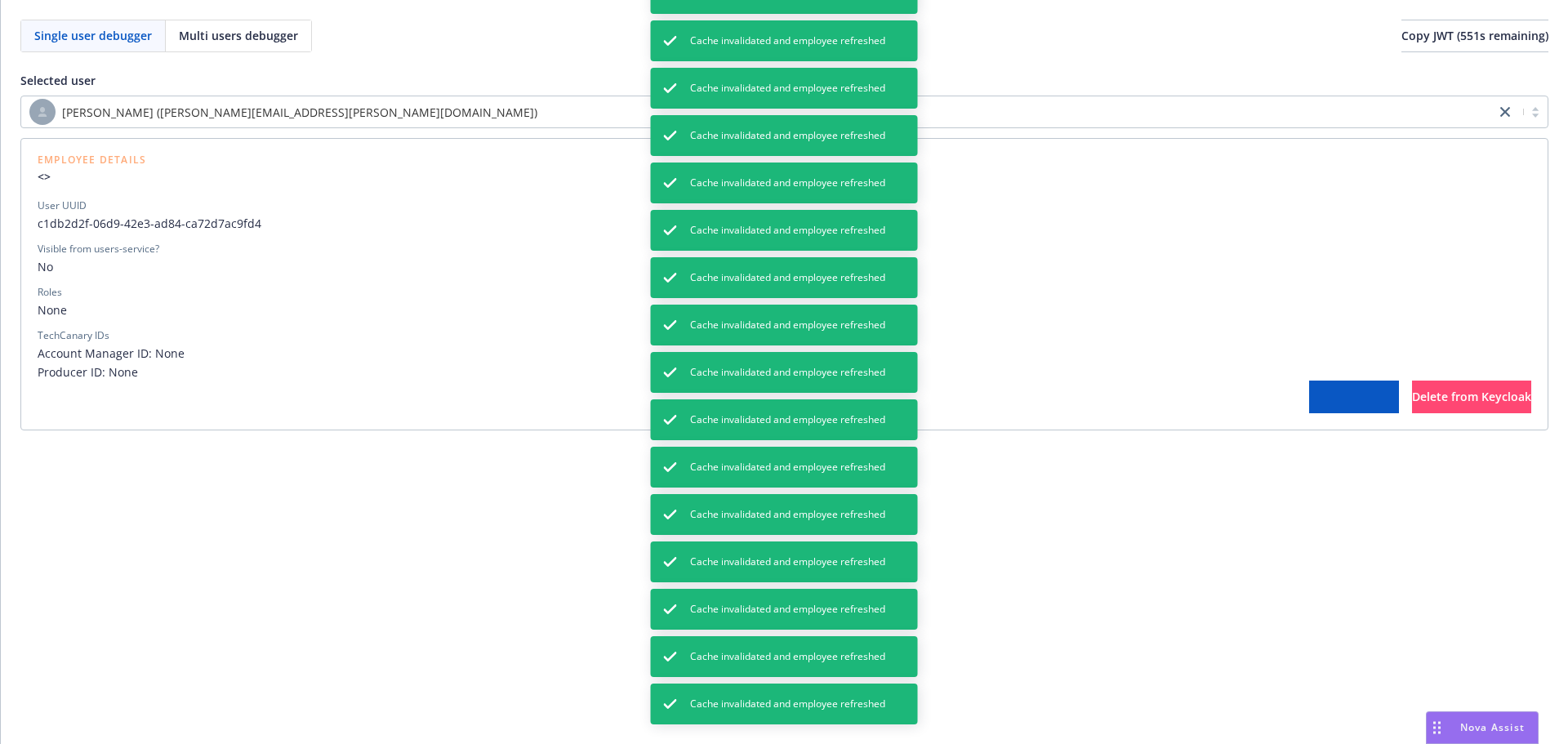
click at [1309, 402] on span "Invalidate cache" at bounding box center [1353, 396] width 90 height 16
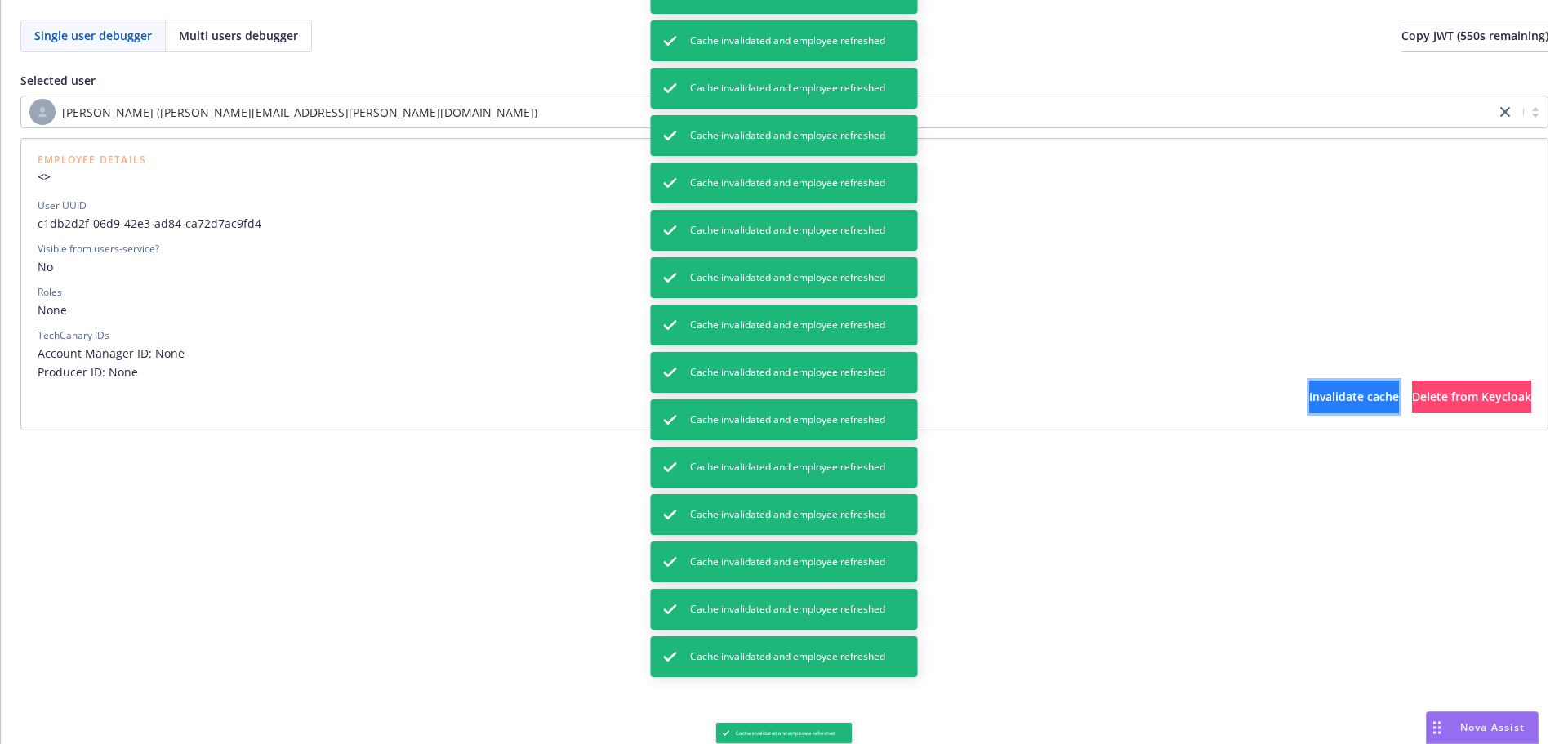
click at [1309, 403] on span "Invalidate cache" at bounding box center [1353, 396] width 90 height 16
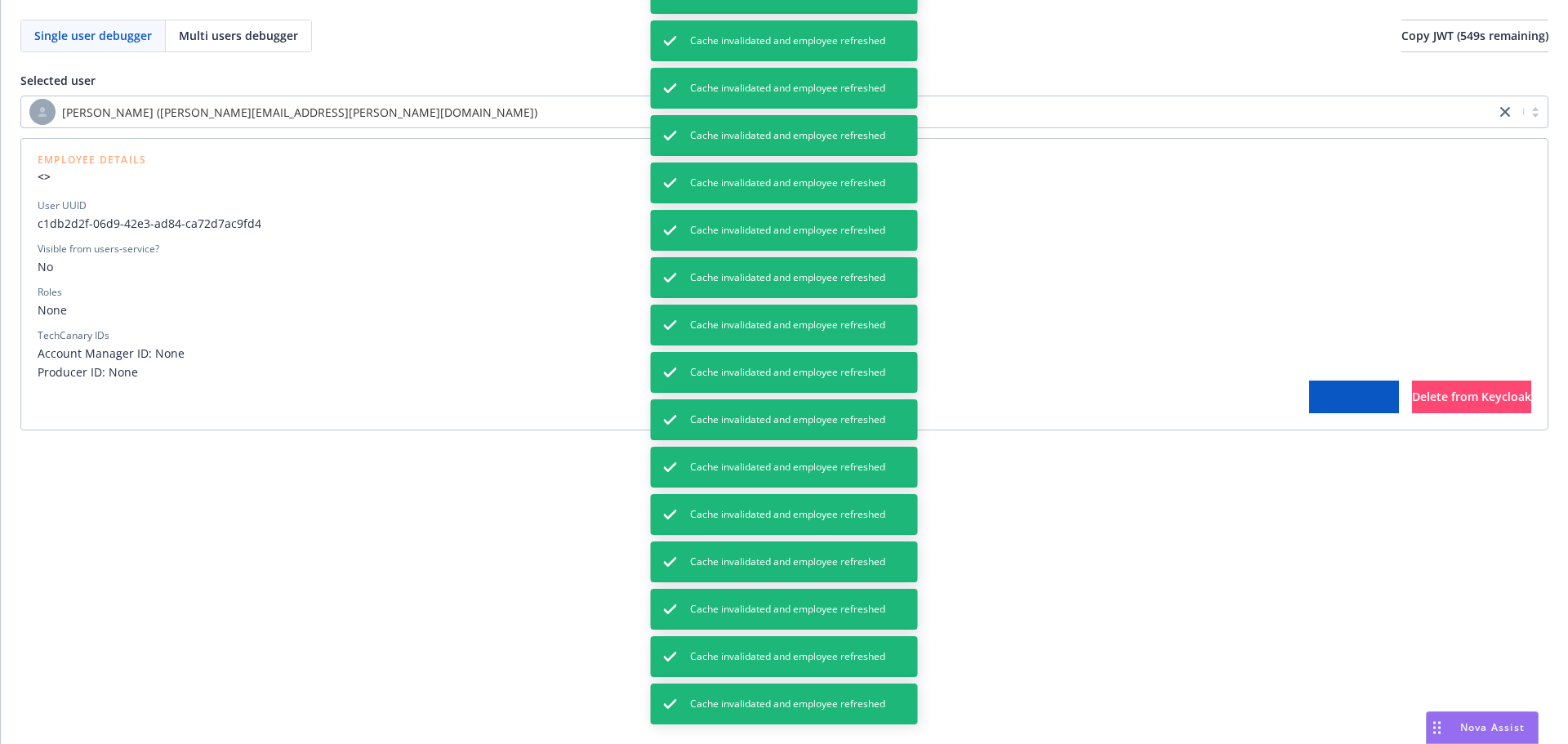
click at [1309, 403] on span "Invalidate cache" at bounding box center [1353, 396] width 90 height 16
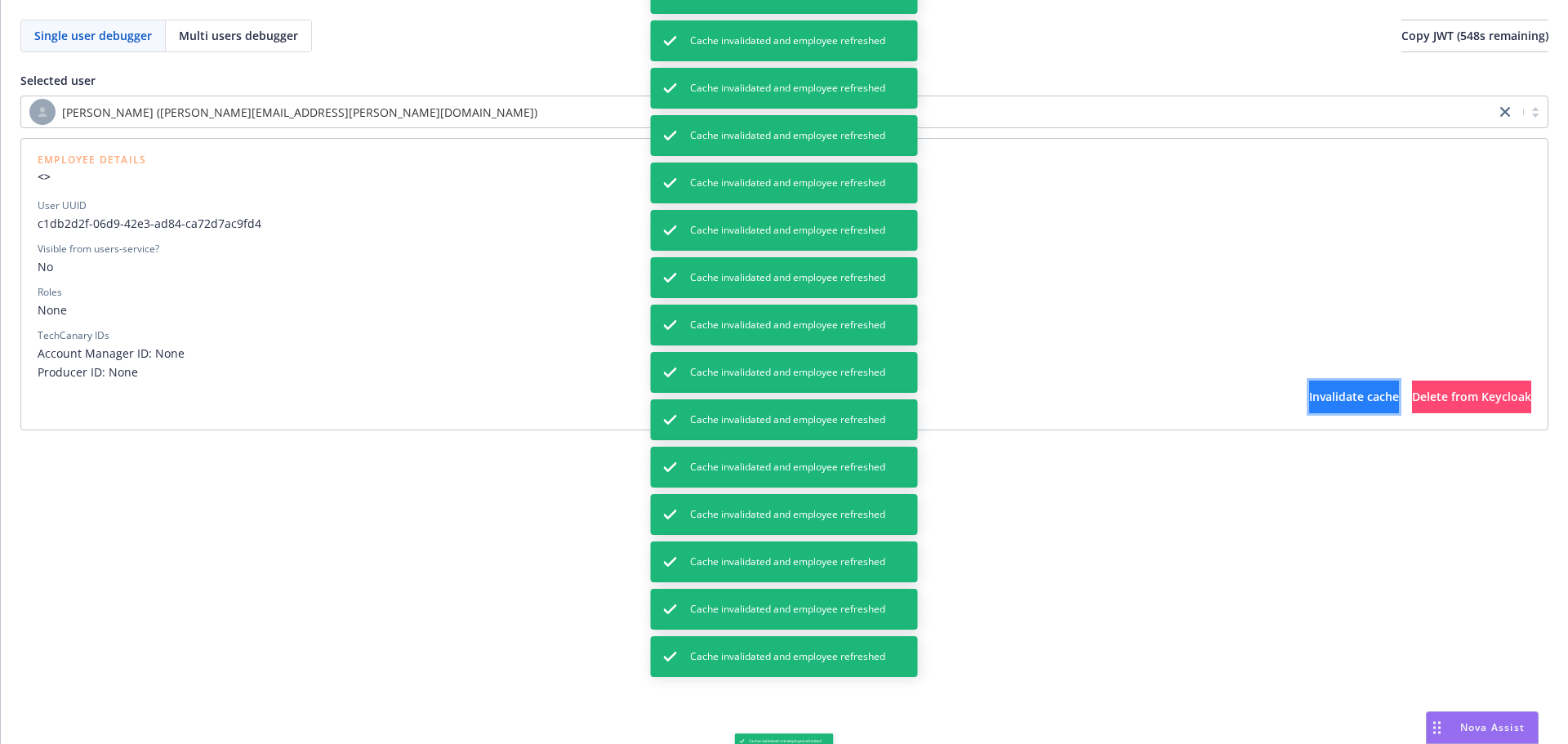
click at [1309, 403] on span "Invalidate cache" at bounding box center [1353, 396] width 90 height 16
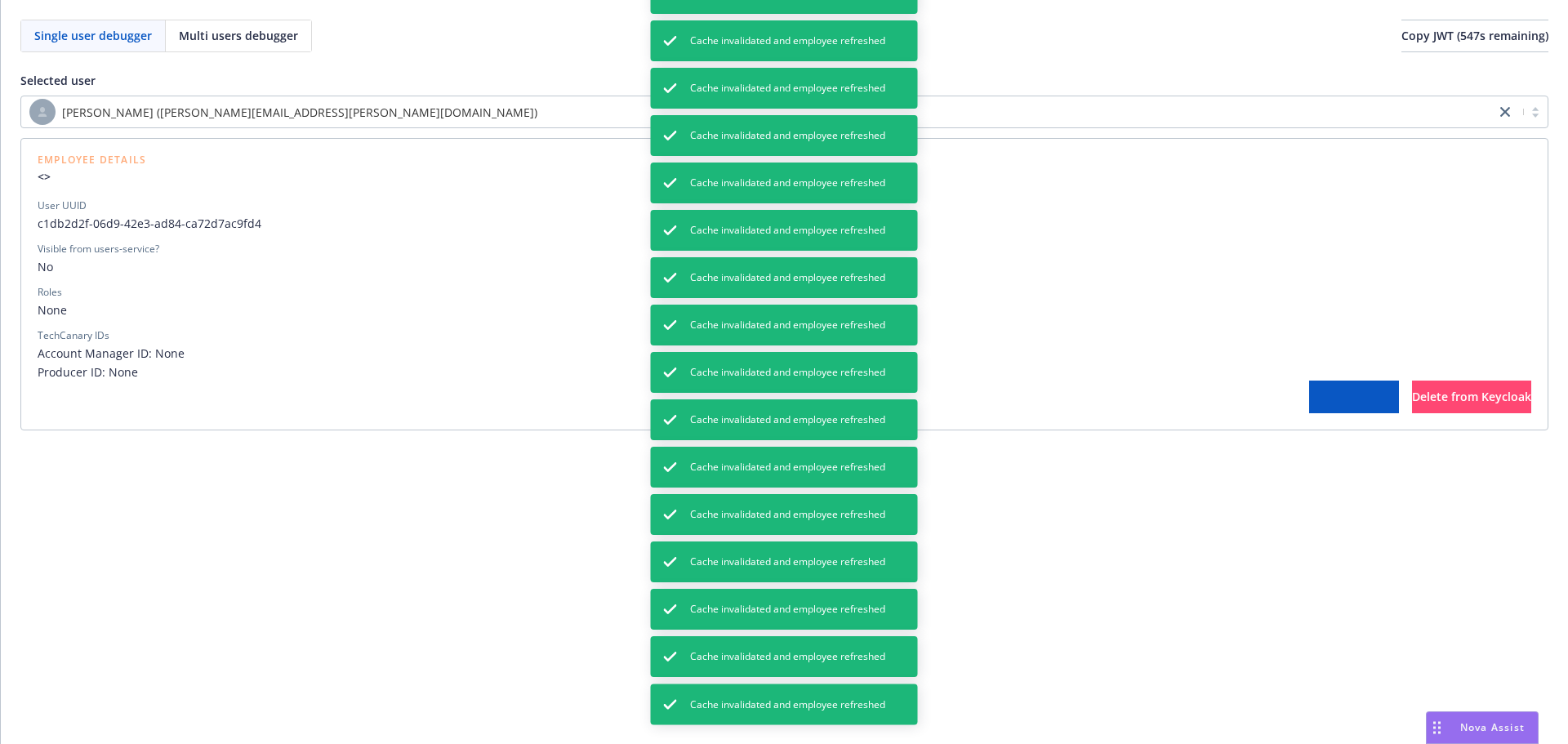
click at [1309, 404] on button "Invalidate cache" at bounding box center [1353, 396] width 90 height 33
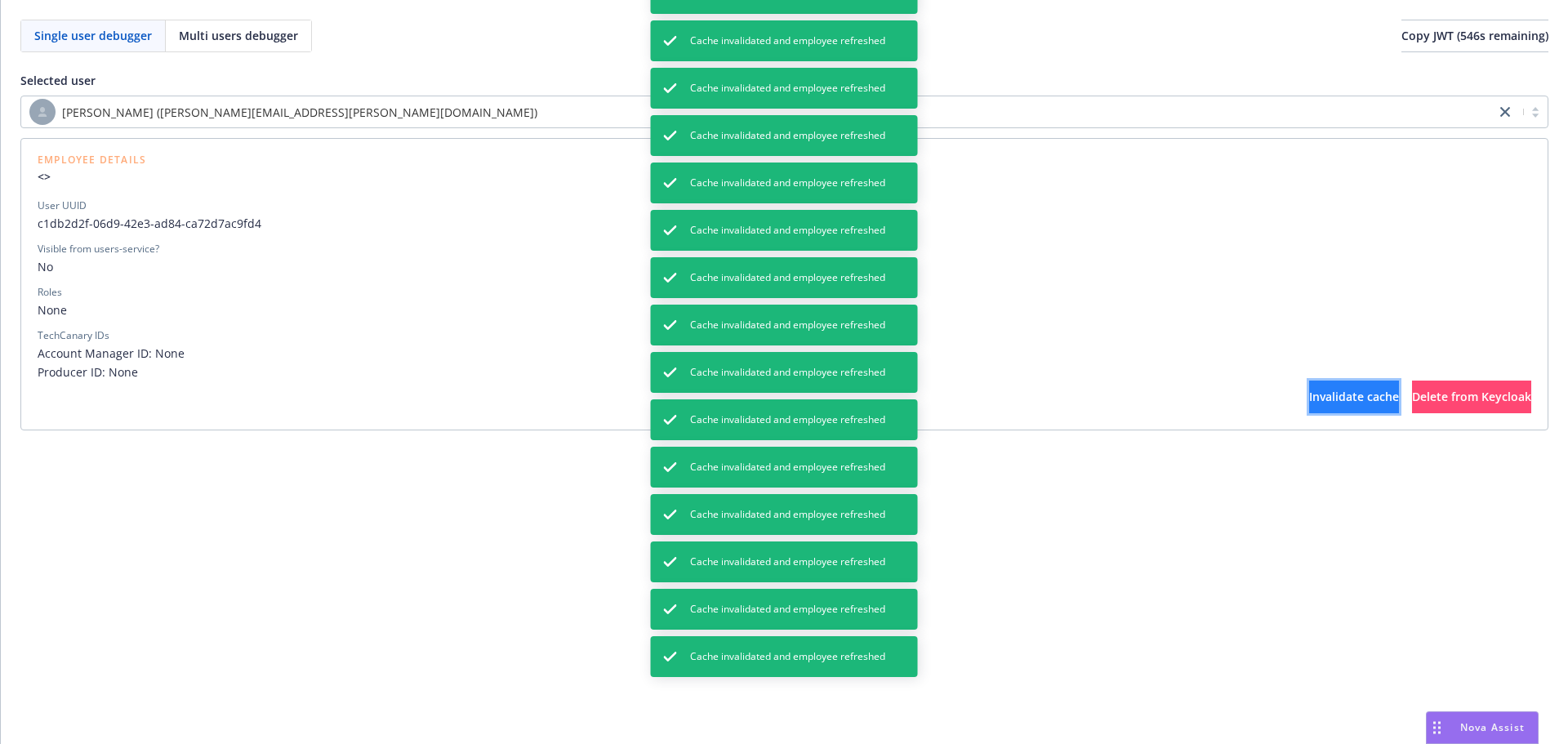
click at [1309, 405] on button "Invalidate cache" at bounding box center [1353, 396] width 90 height 33
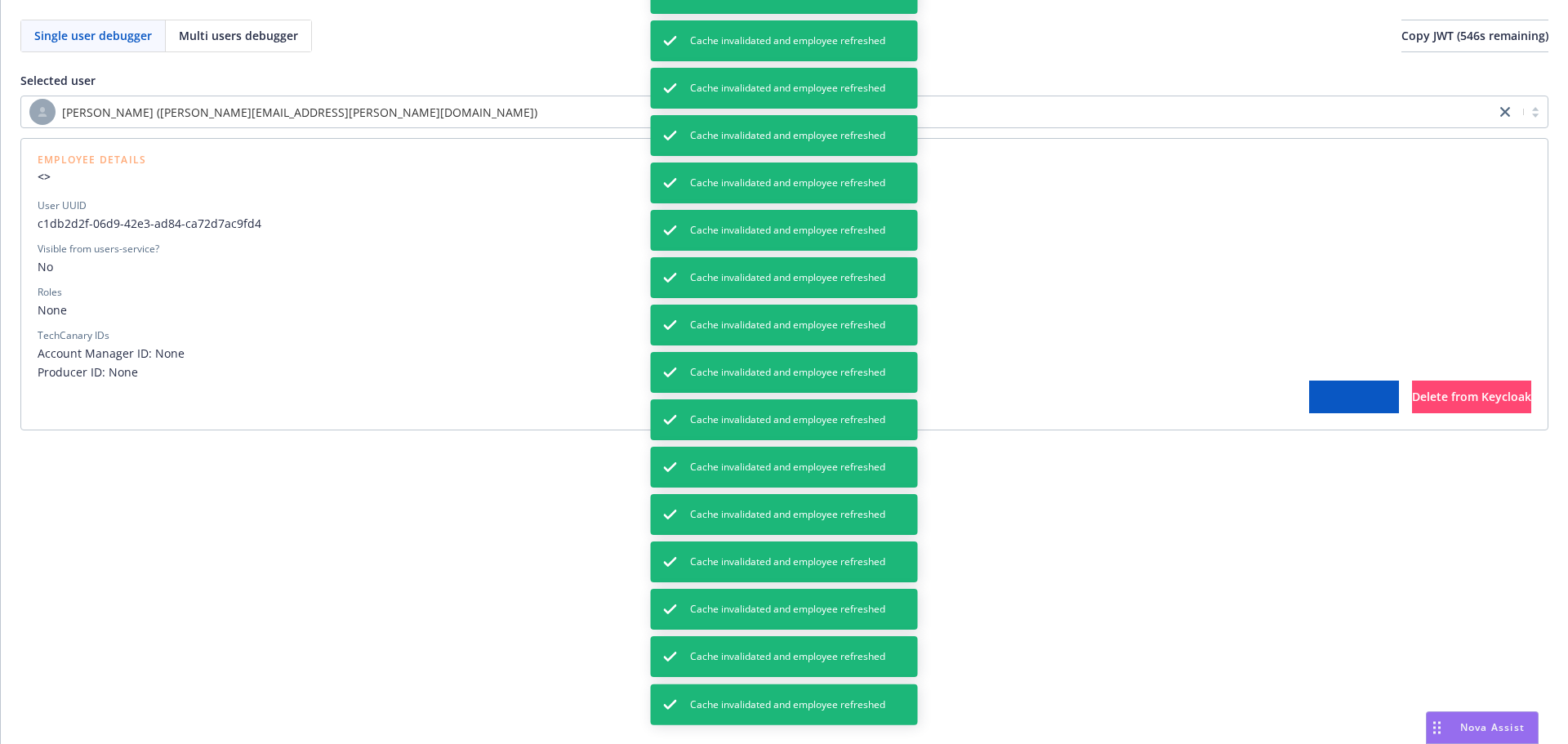
click at [1309, 406] on button "Invalidate cache" at bounding box center [1353, 396] width 90 height 33
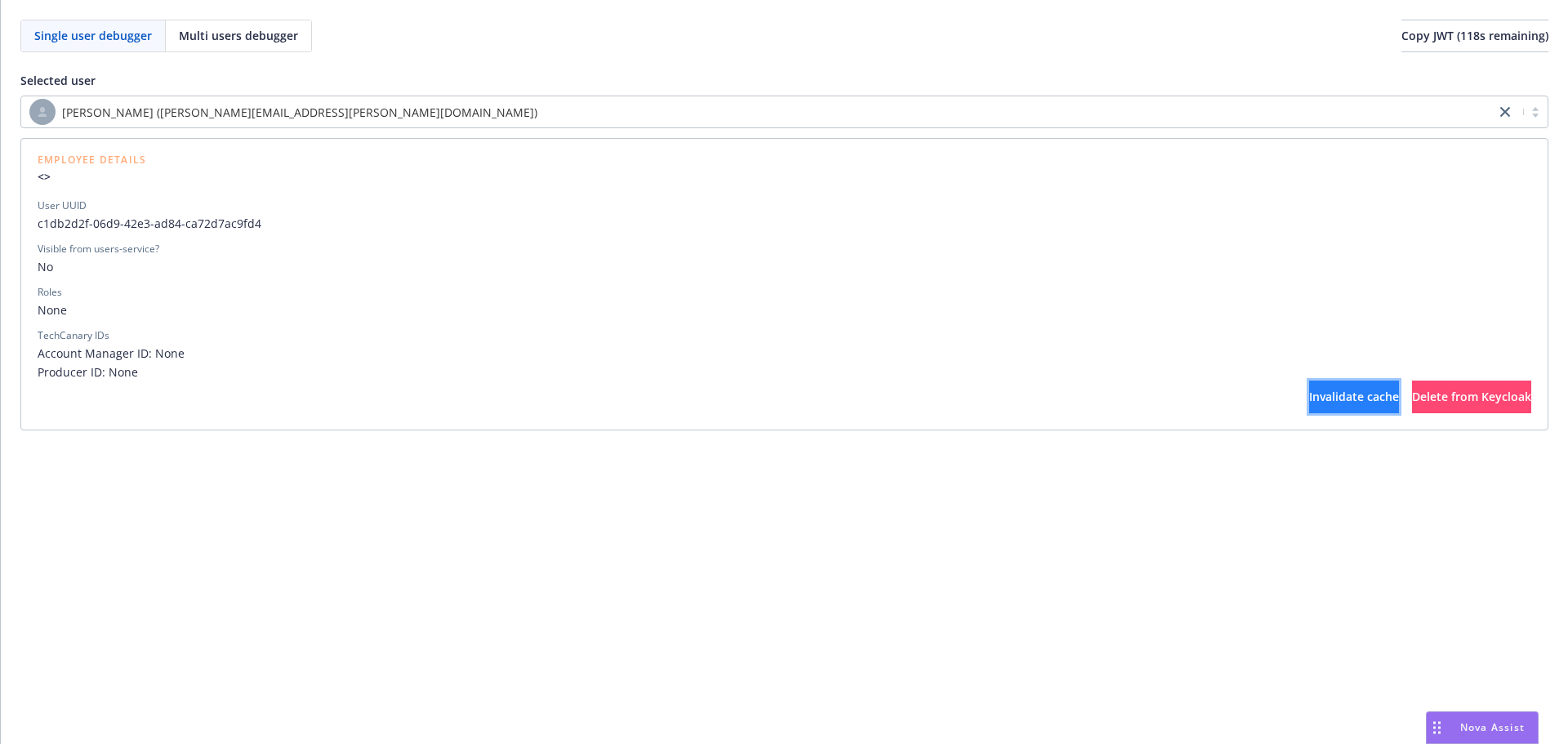
click at [1309, 386] on button "Invalidate cache" at bounding box center [1353, 396] width 90 height 33
click at [1309, 387] on button "Invalidate cache" at bounding box center [1353, 396] width 90 height 33
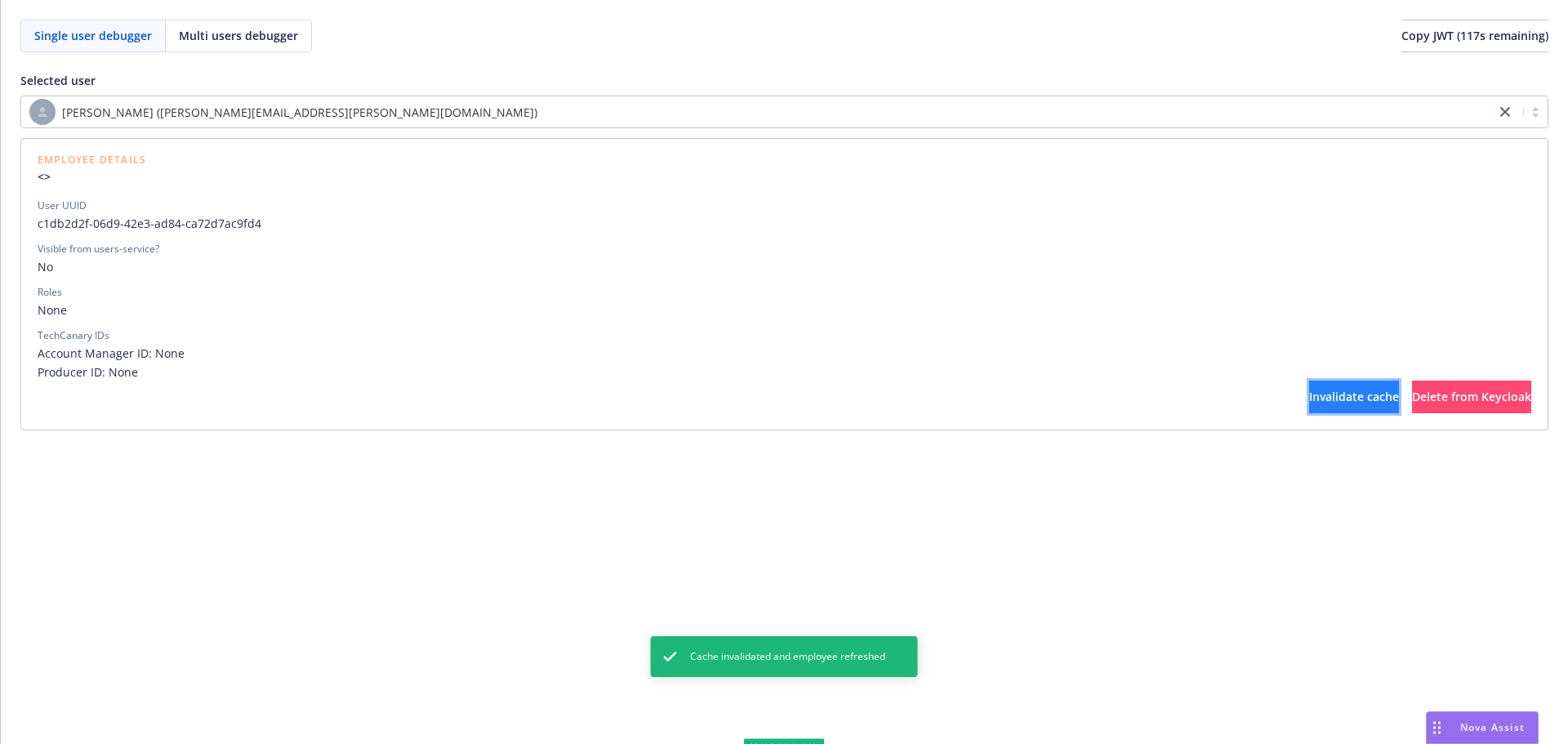
click at [1309, 387] on button "Invalidate cache" at bounding box center [1353, 396] width 90 height 33
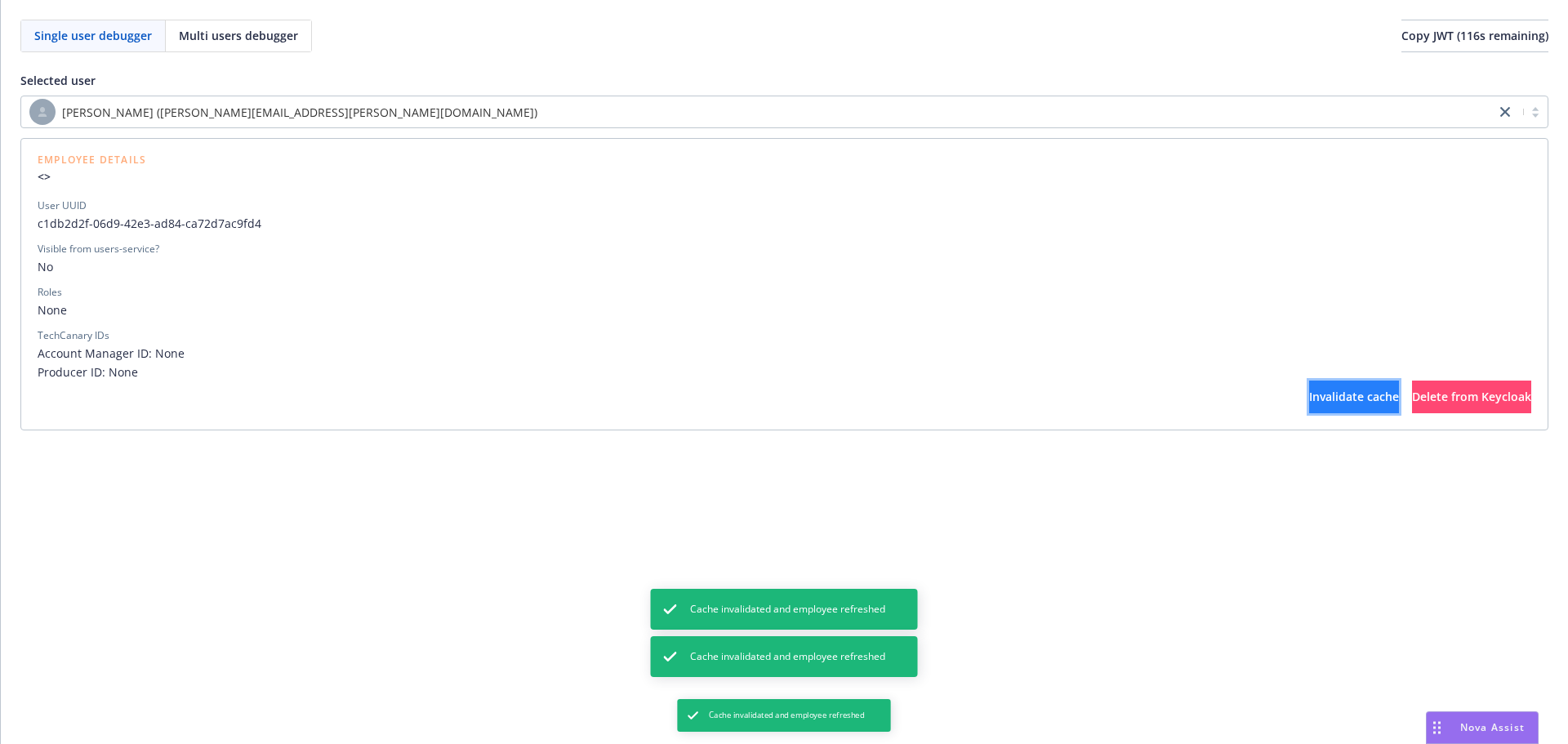
click at [1309, 387] on button "Invalidate cache" at bounding box center [1353, 396] width 90 height 33
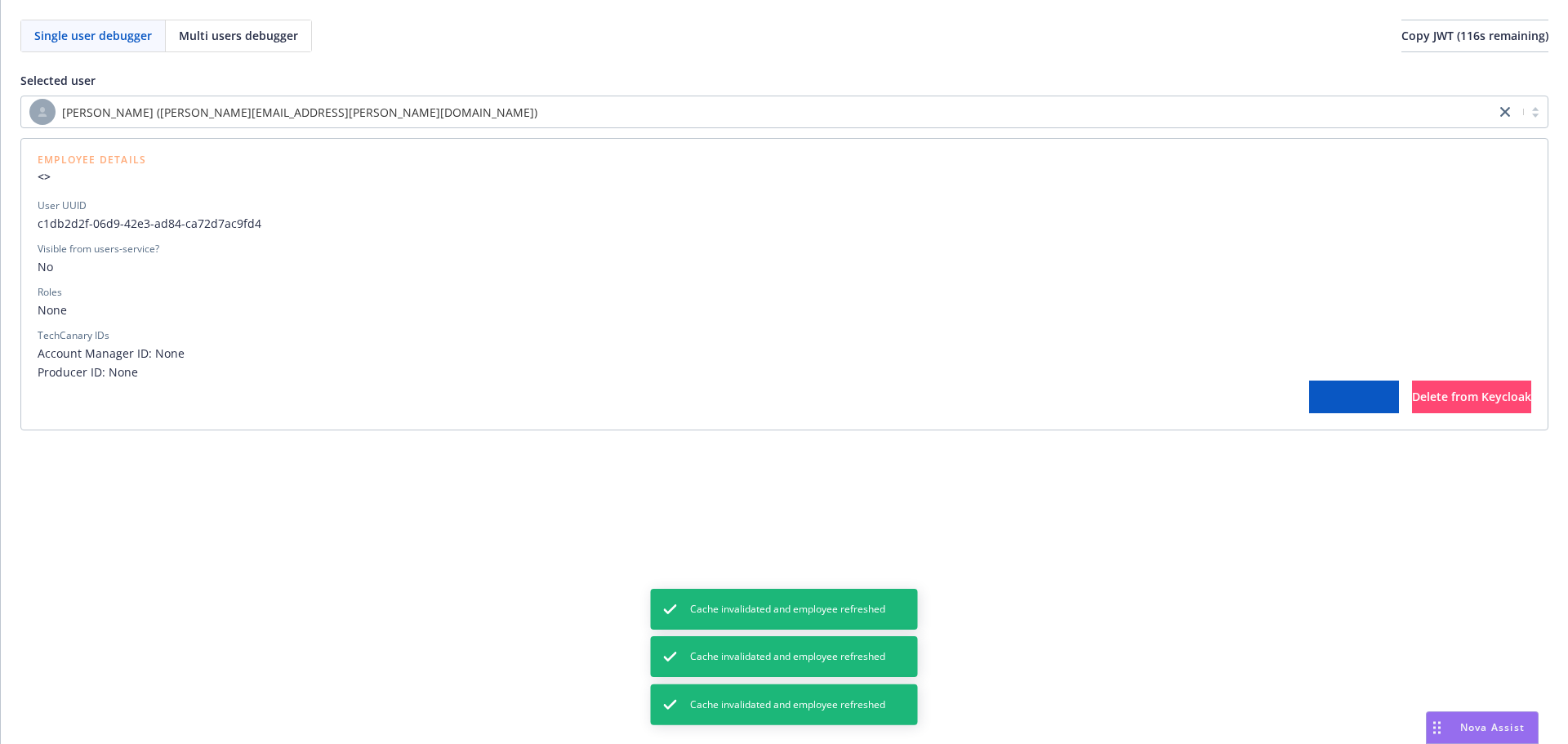
click at [1309, 387] on button "Invalidate cache" at bounding box center [1353, 396] width 90 height 33
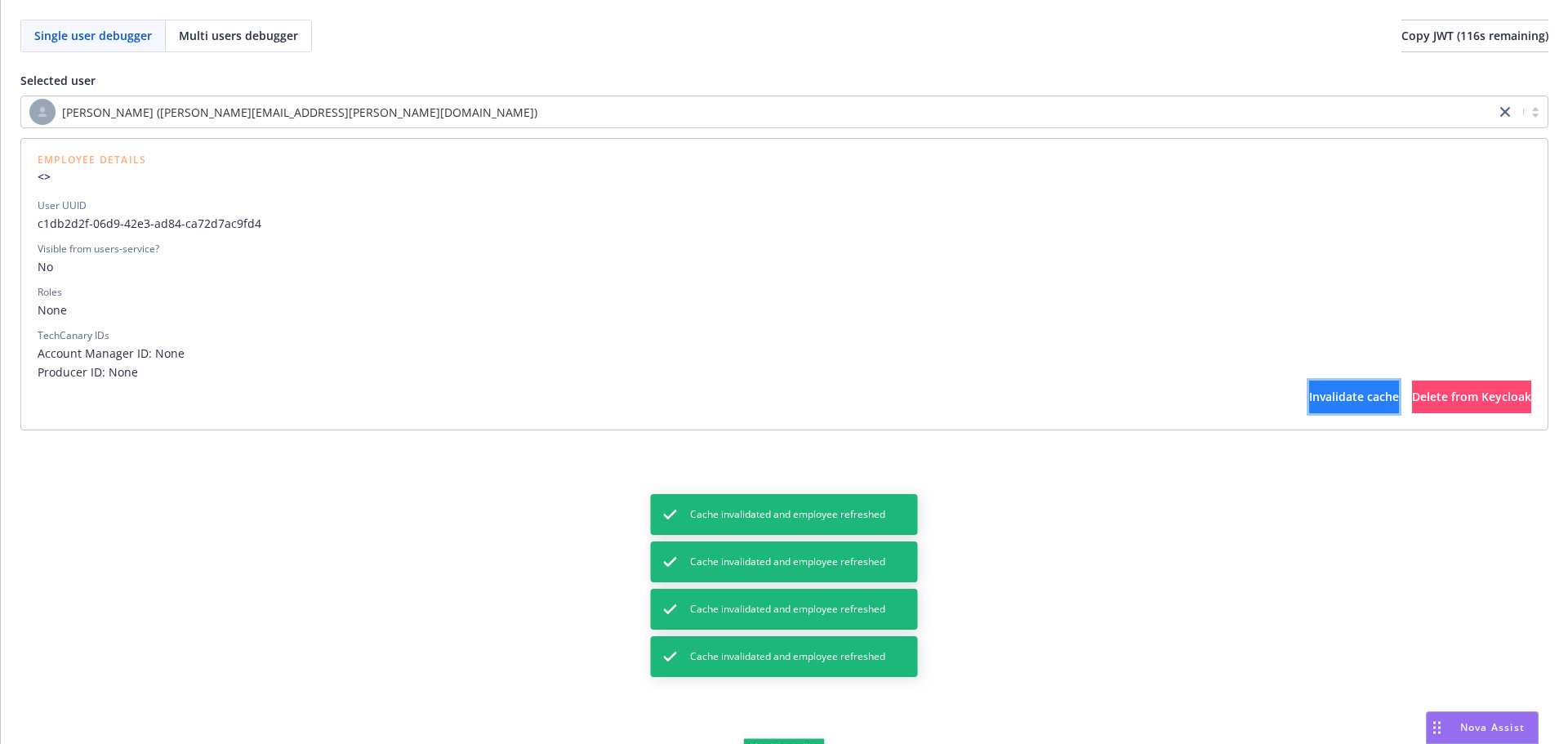
click at [1309, 387] on button "Invalidate cache" at bounding box center [1353, 396] width 90 height 33
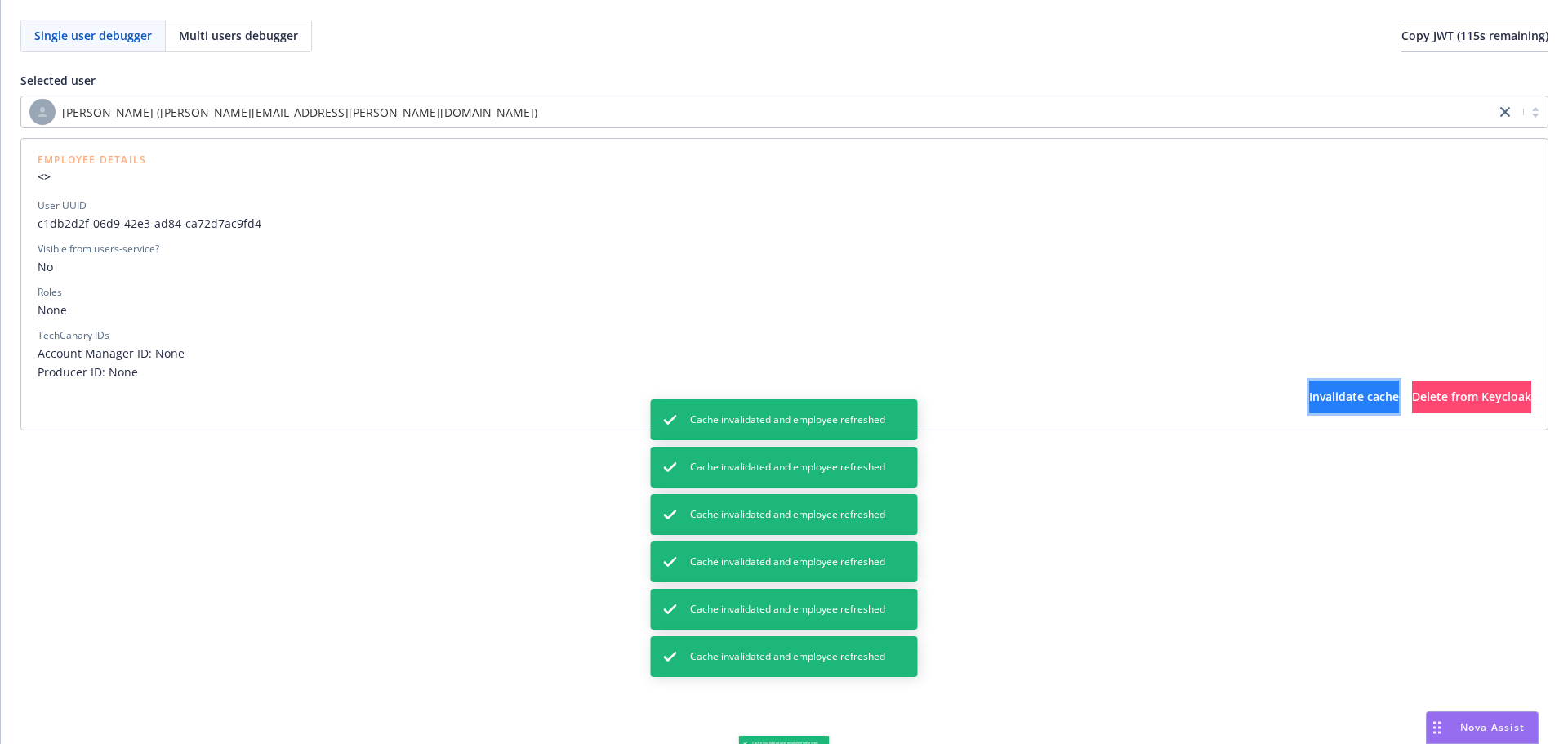
click at [1309, 387] on button "Invalidate cache" at bounding box center [1353, 396] width 90 height 33
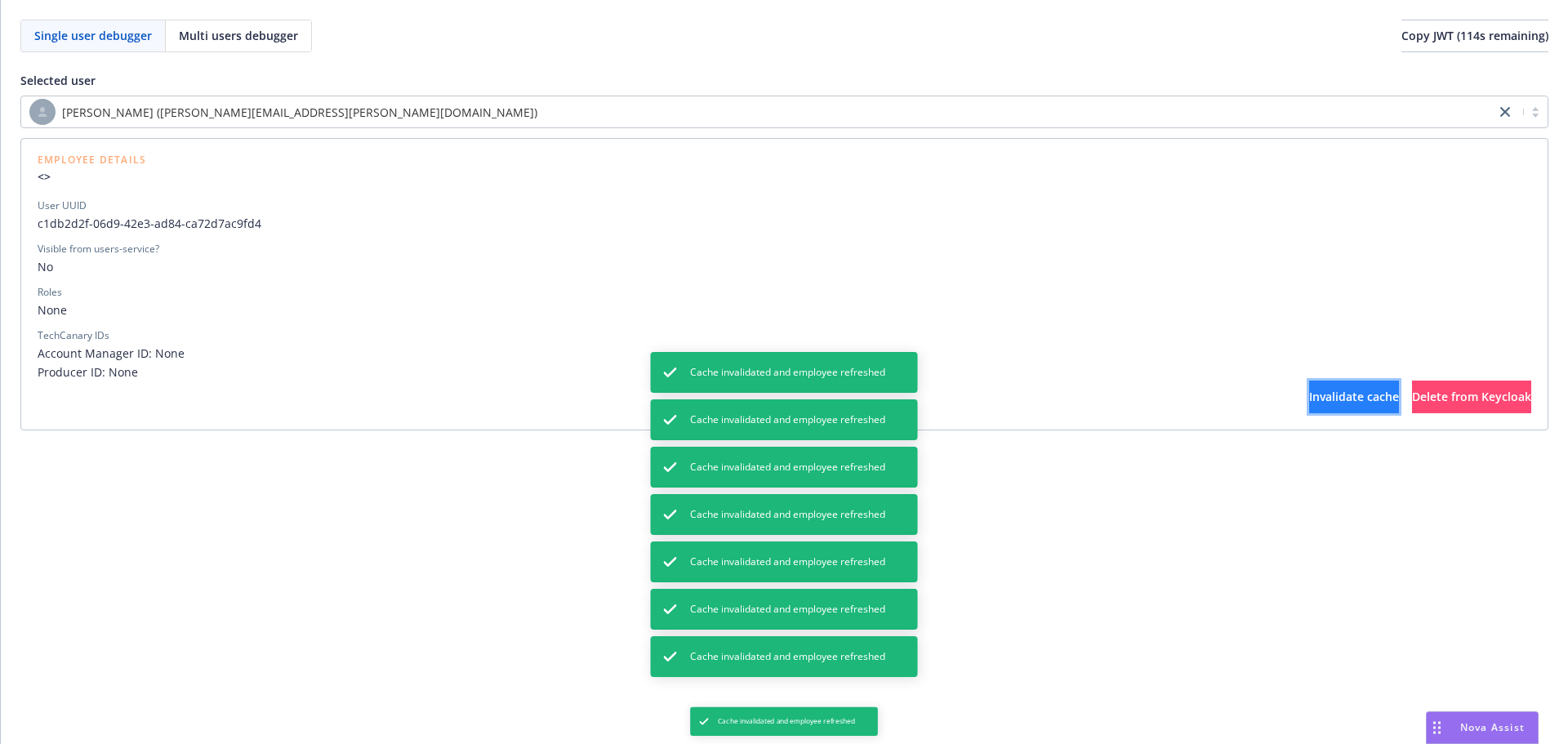
click at [1309, 387] on button "Invalidate cache" at bounding box center [1353, 396] width 90 height 33
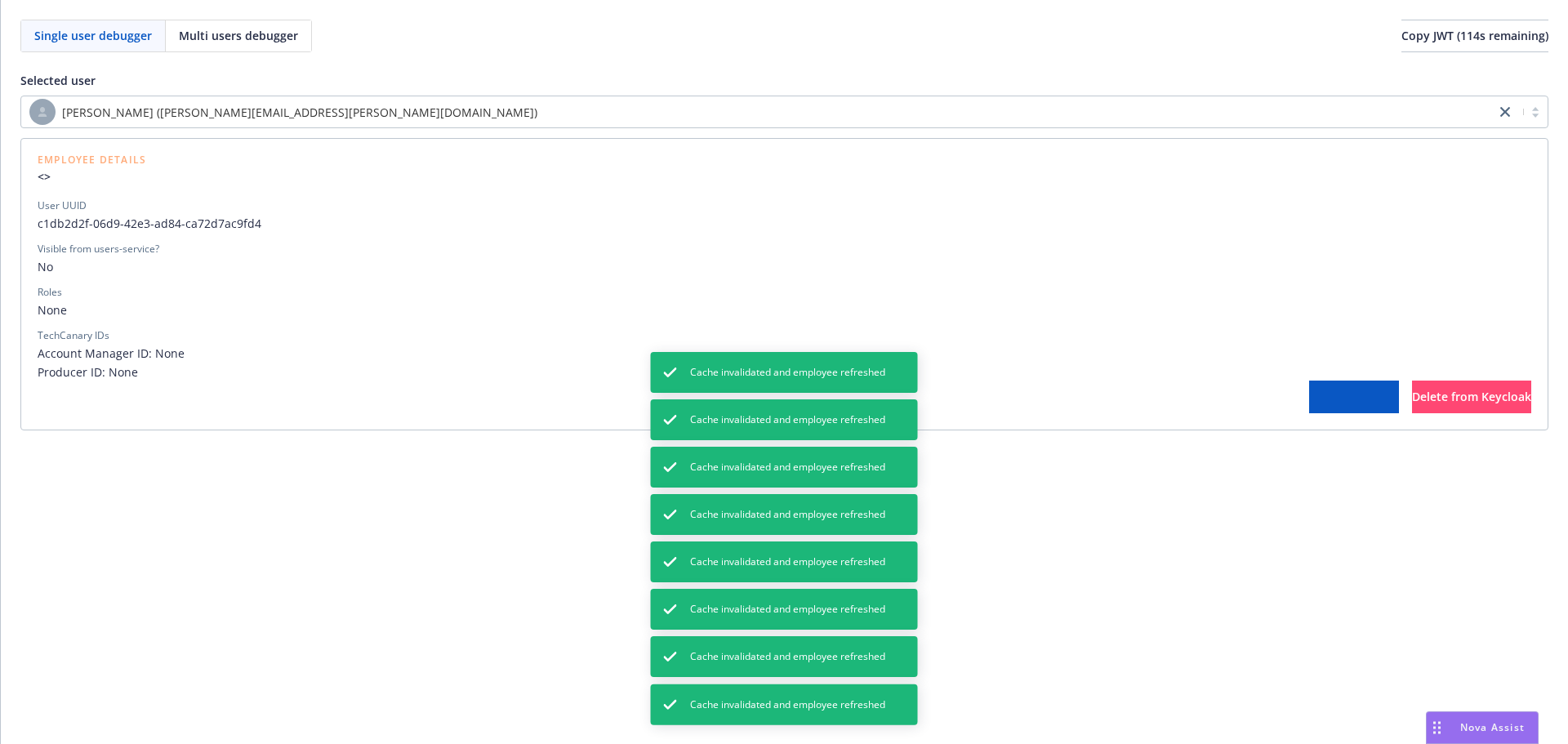
click at [1309, 387] on button "Invalidate cache" at bounding box center [1353, 396] width 90 height 33
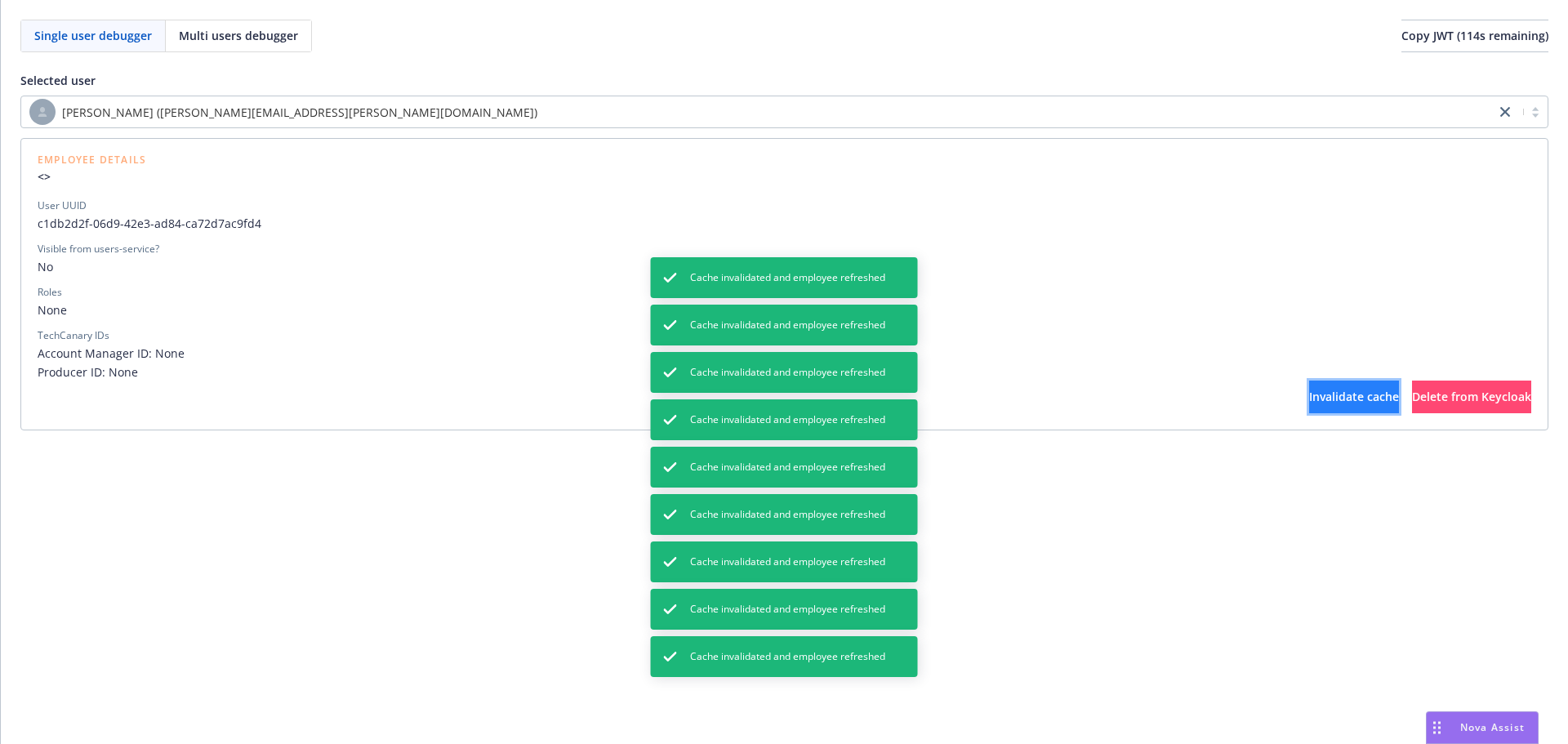
click at [1309, 387] on button "Invalidate cache" at bounding box center [1353, 396] width 90 height 33
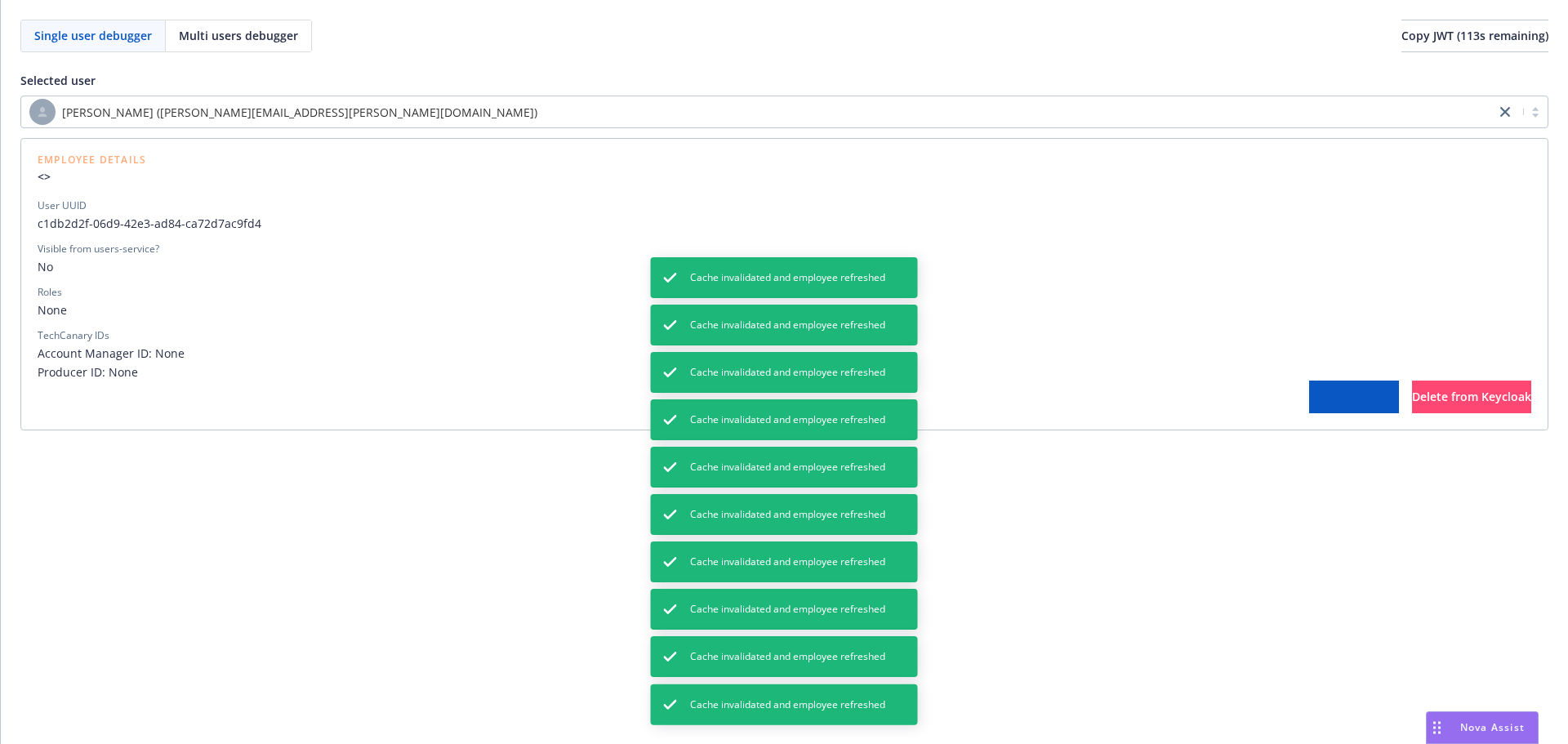
click at [1309, 387] on button "Invalidate cache" at bounding box center [1353, 396] width 90 height 33
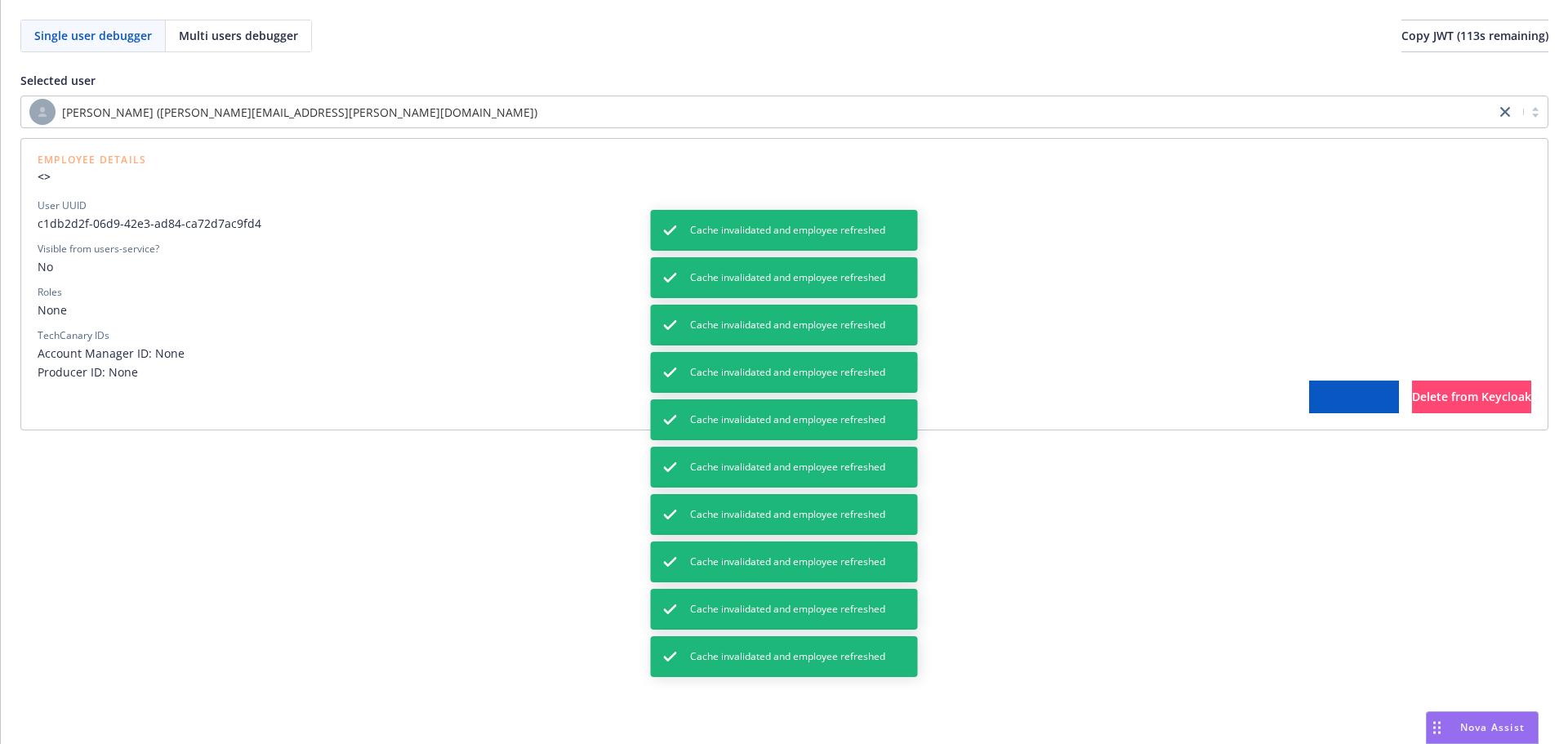
click at [1309, 387] on button "Invalidate cache" at bounding box center [1353, 396] width 90 height 33
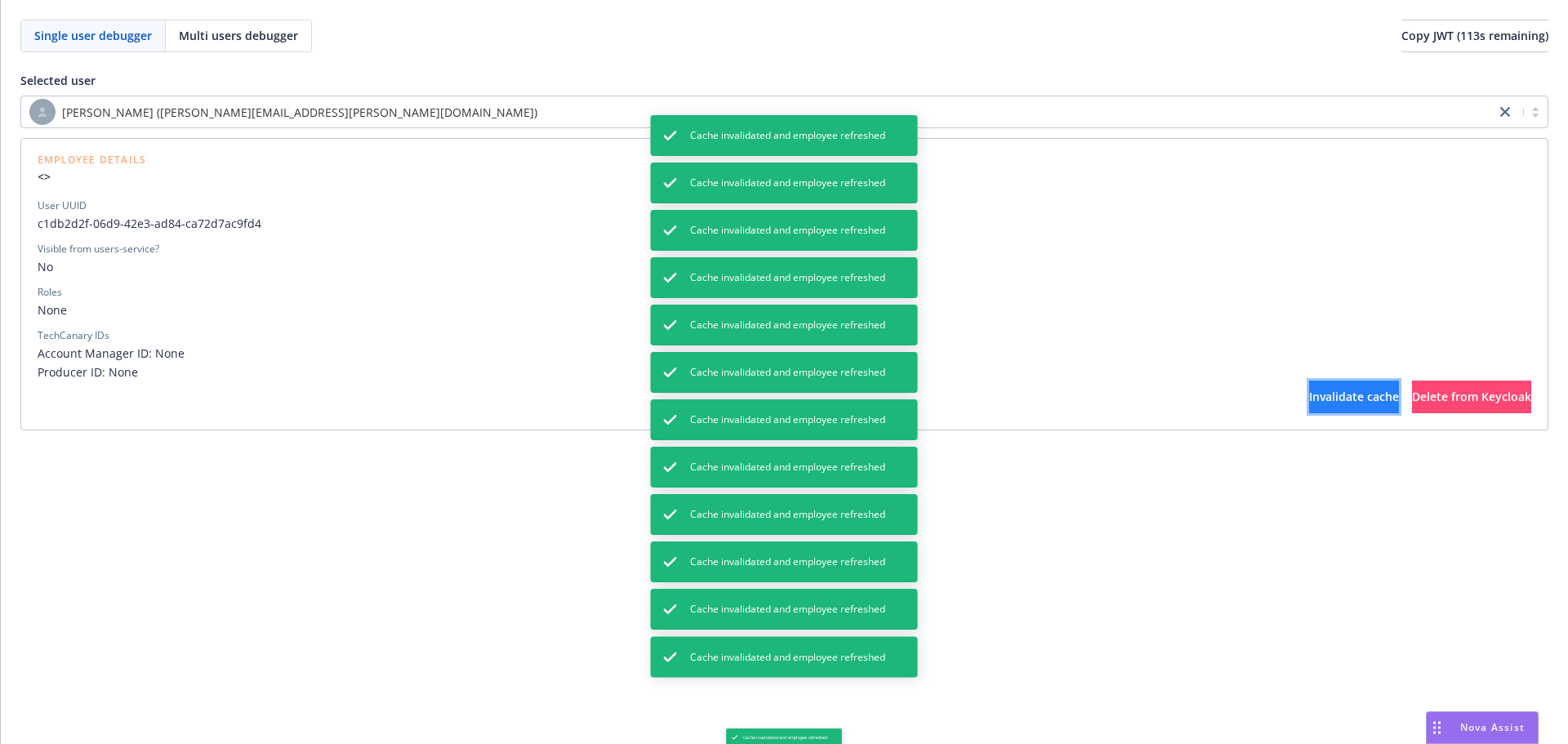
click at [1309, 387] on button "Invalidate cache" at bounding box center [1353, 396] width 90 height 33
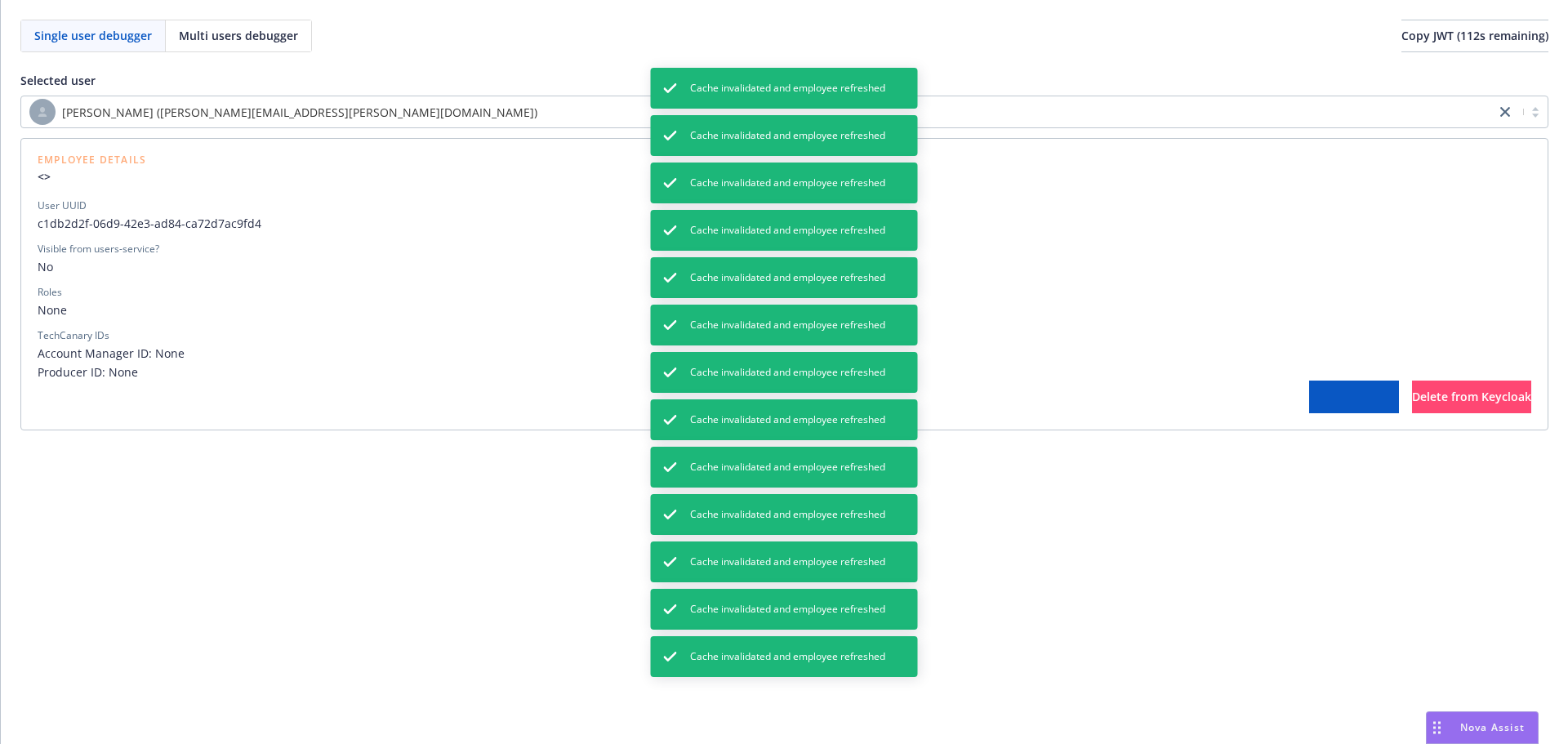
click at [1309, 387] on button "Invalidate cache" at bounding box center [1353, 396] width 90 height 33
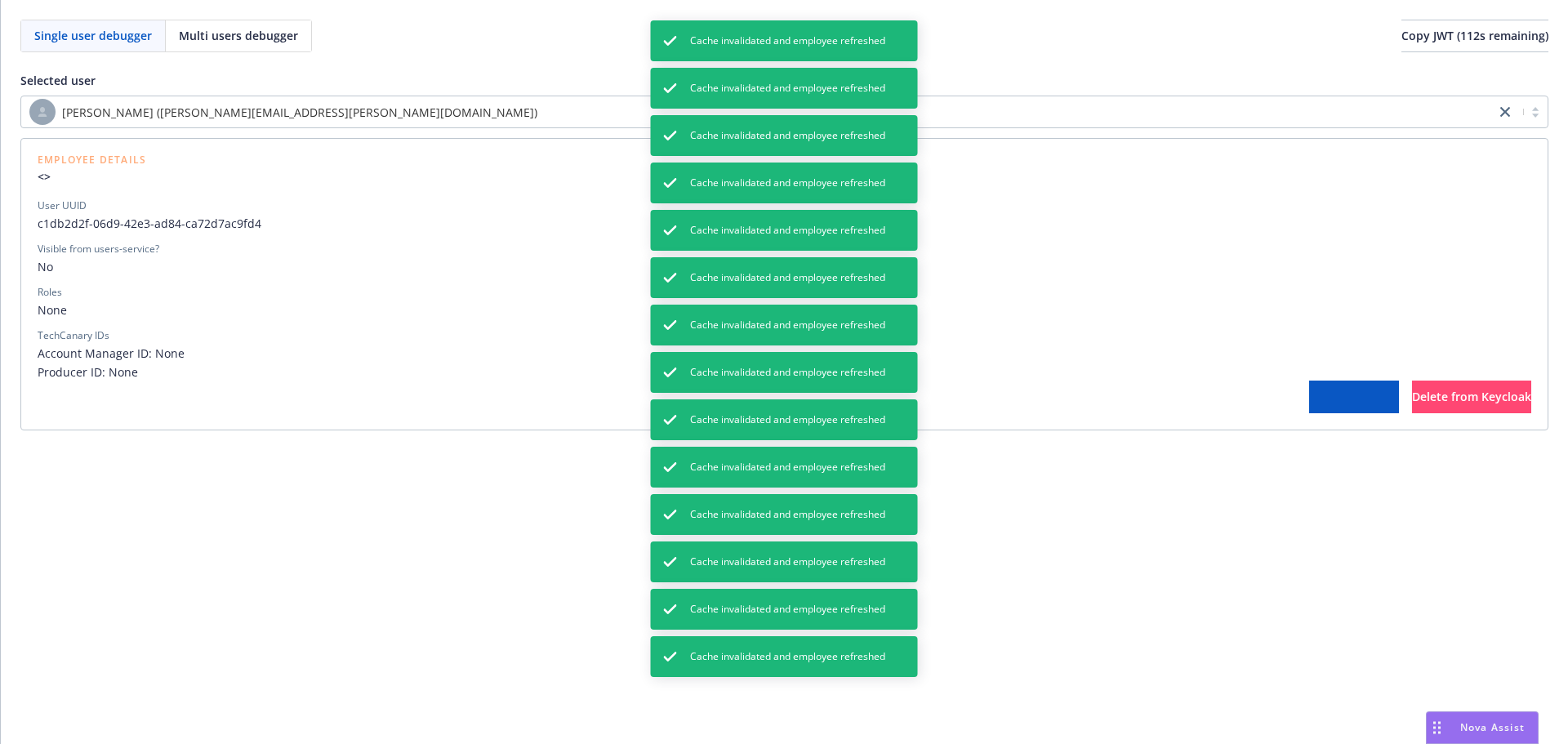
click at [1309, 387] on button "Invalidate cache" at bounding box center [1353, 396] width 90 height 33
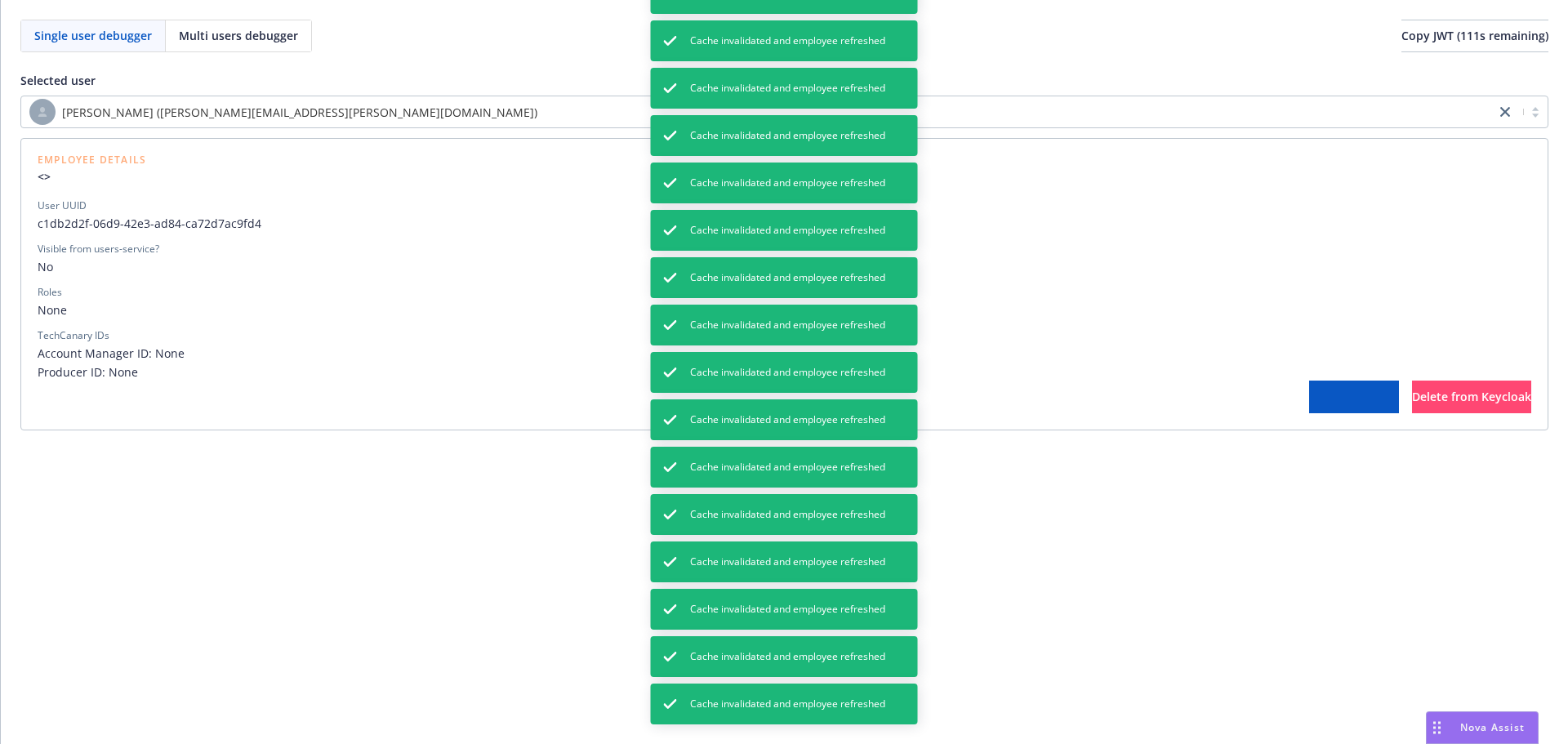
click at [1309, 387] on button "Invalidate cache" at bounding box center [1353, 396] width 90 height 33
